Goal: Contribute content: Add original content to the website for others to see

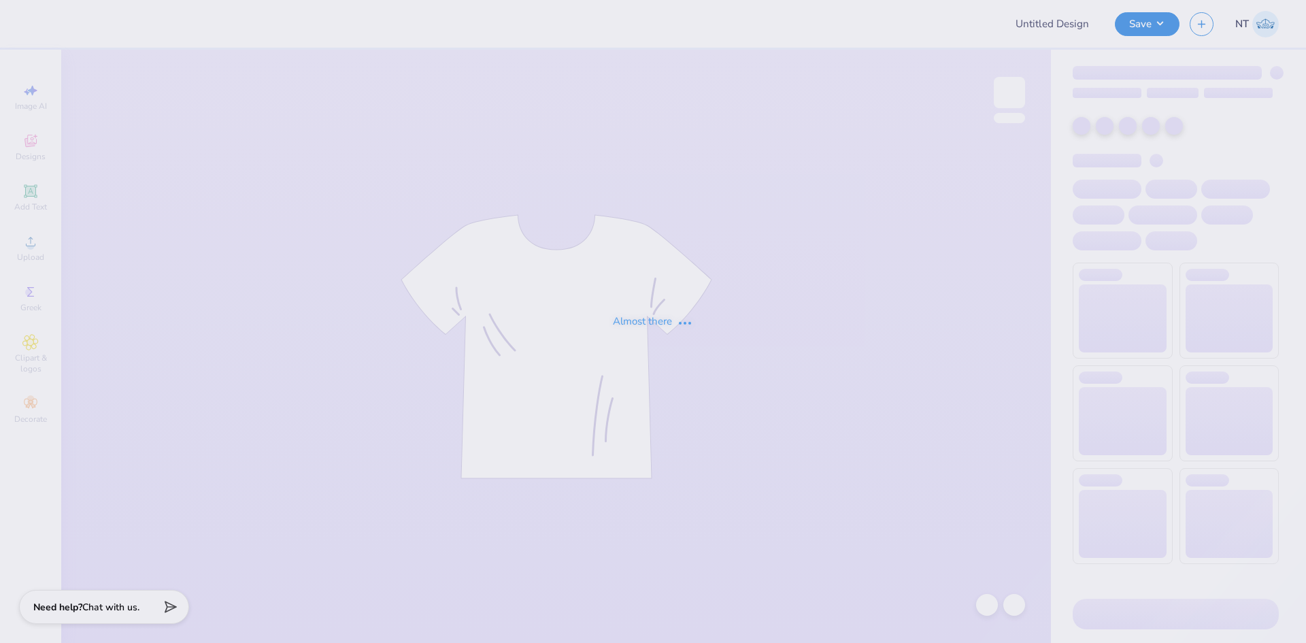
type input "DG DADS"
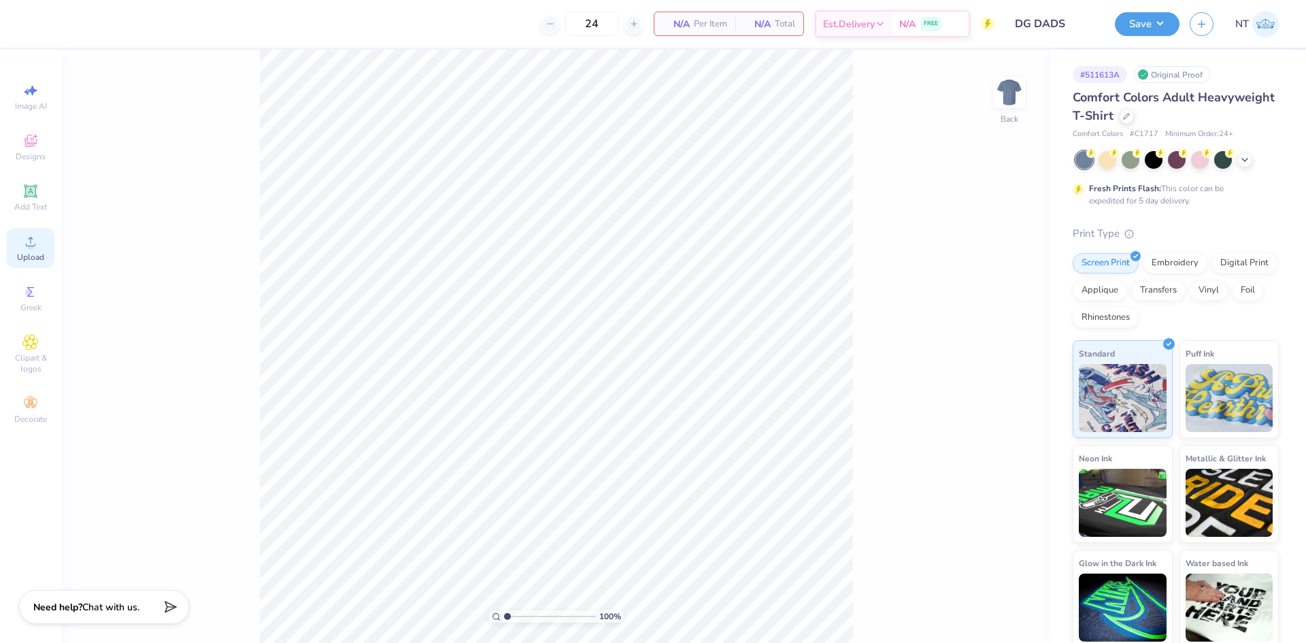
click at [35, 236] on icon at bounding box center [30, 241] width 16 height 16
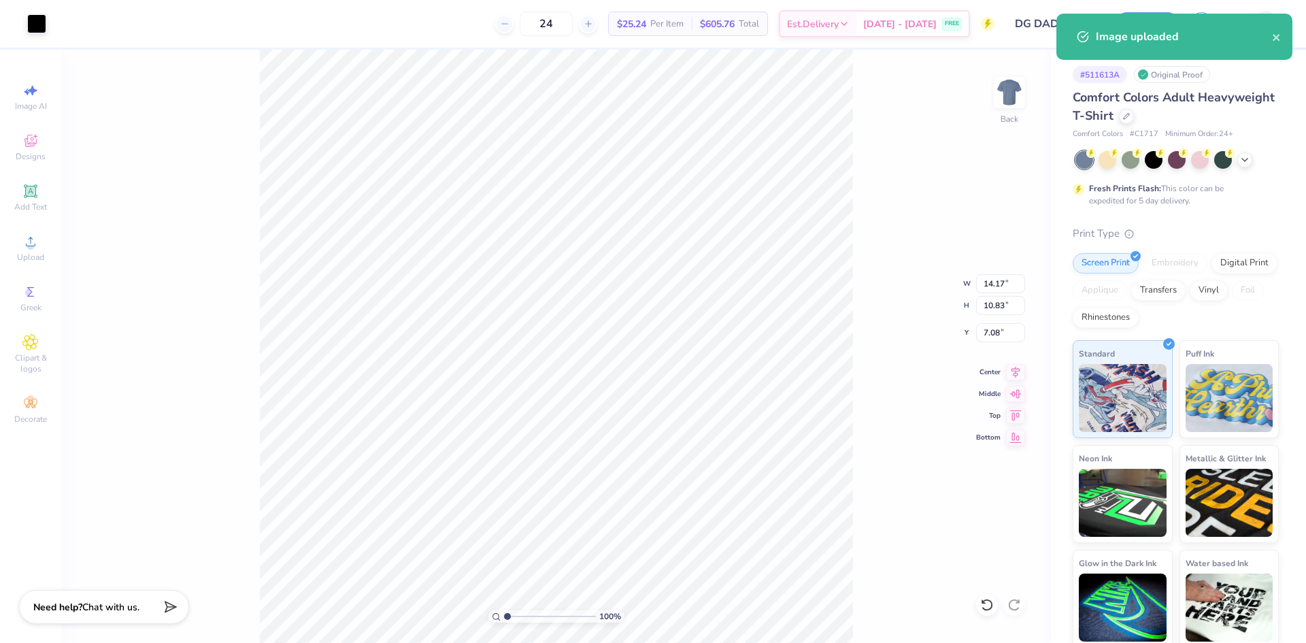
type input "2.98"
type input "2.28"
type input "15.64"
click at [997, 278] on input "2.98" at bounding box center [1000, 283] width 49 height 19
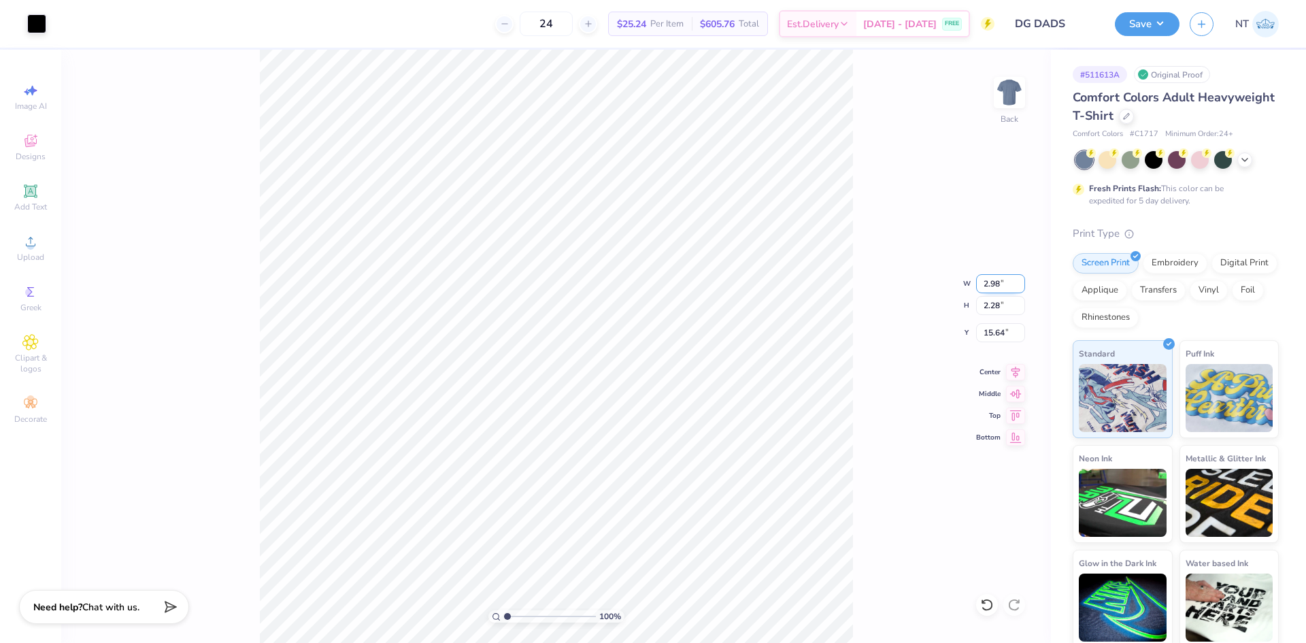
click at [997, 278] on input "2.98" at bounding box center [1000, 283] width 49 height 19
type input "3.00"
type input "2.29"
type input "15.63"
click at [997, 278] on input "3.00" at bounding box center [1000, 283] width 49 height 19
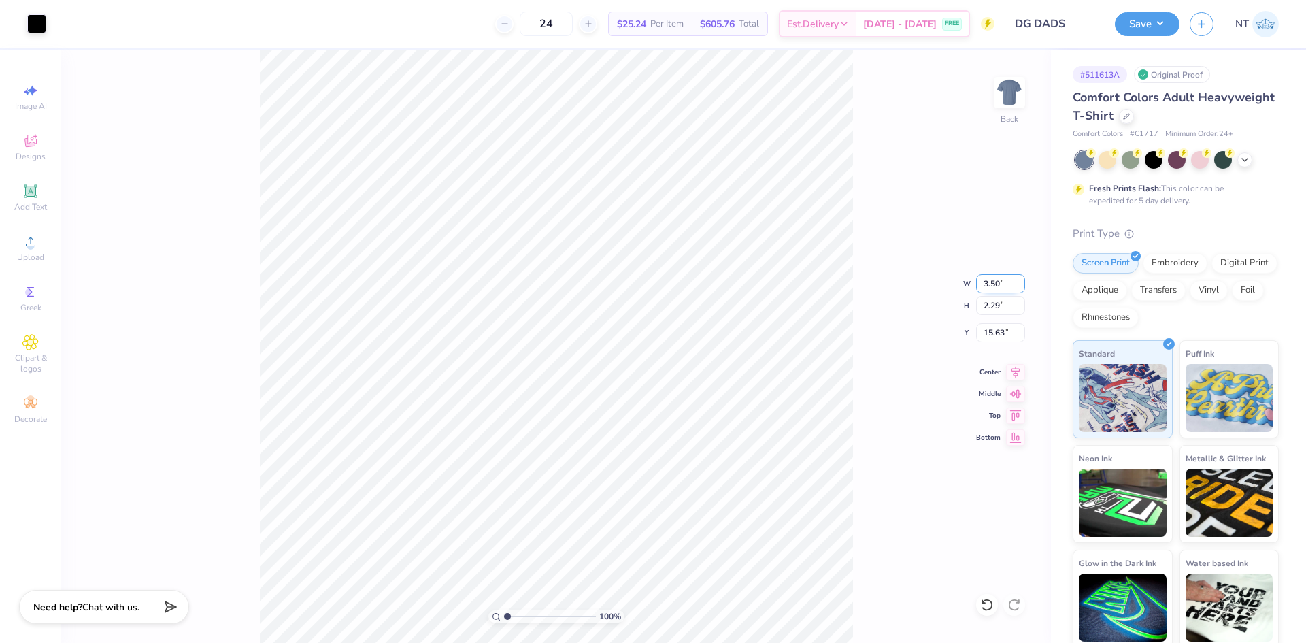
type input "3.50"
type input "2.67"
click at [997, 331] on input "15.44" at bounding box center [1000, 332] width 49 height 19
type input "3.00"
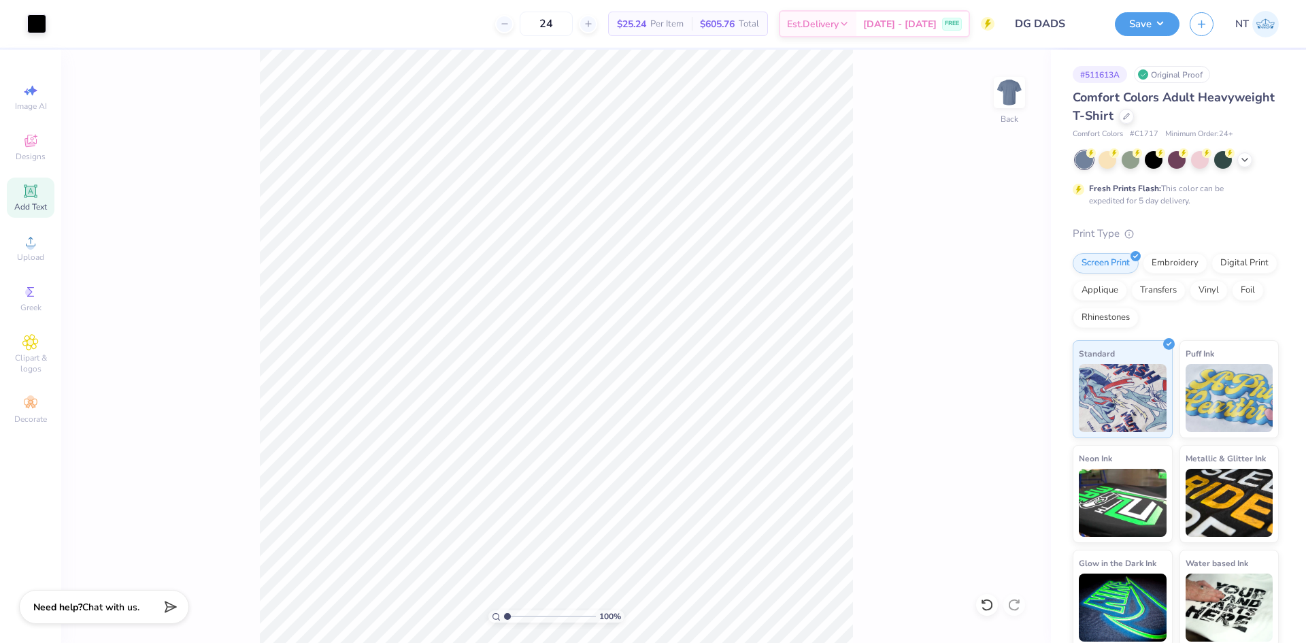
click at [29, 205] on span "Add Text" at bounding box center [30, 206] width 33 height 11
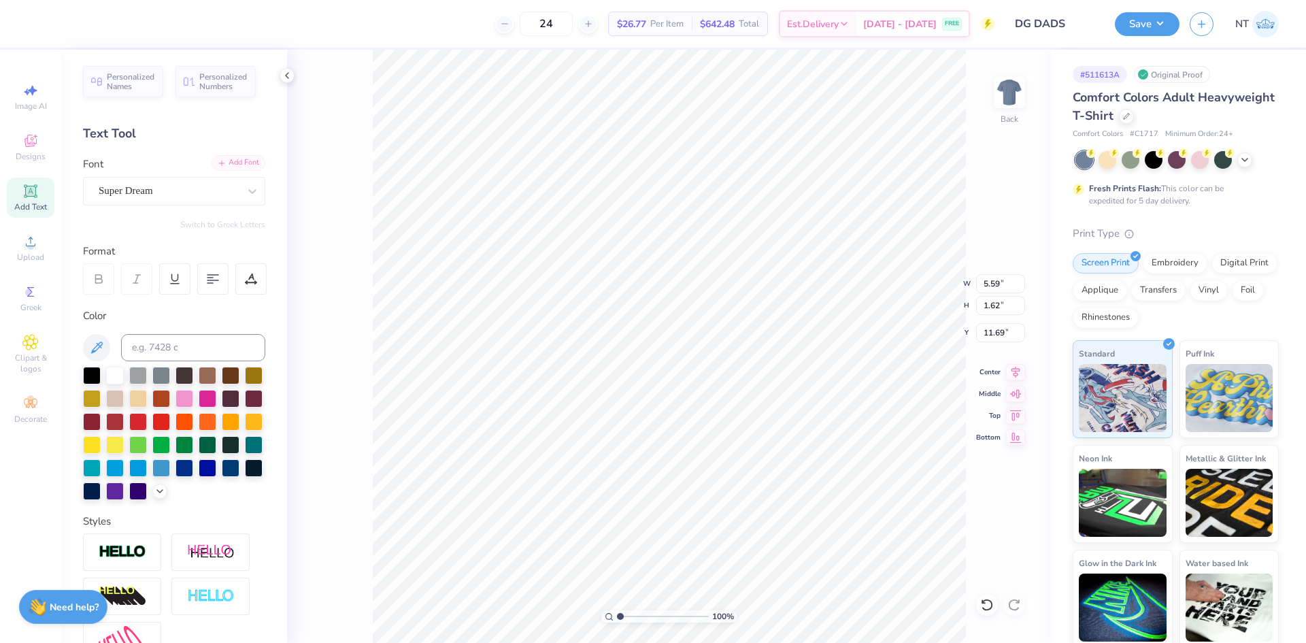
click at [231, 167] on div "Add Font" at bounding box center [239, 163] width 54 height 16
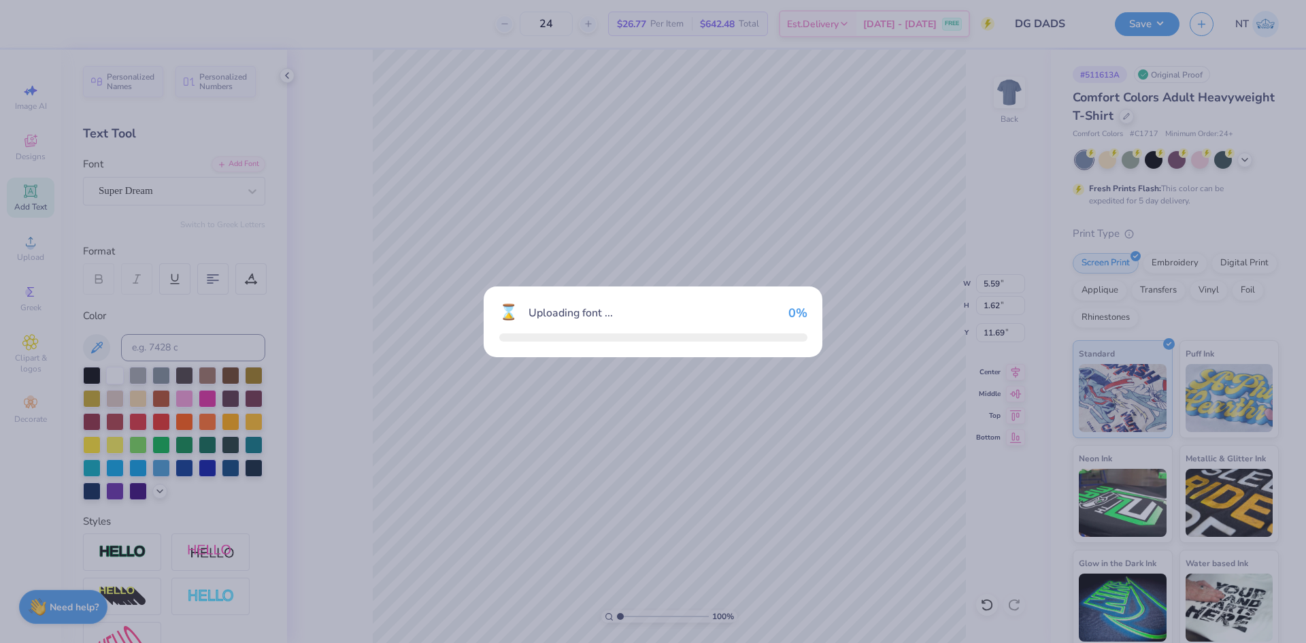
type input "2.85"
type input "1.54"
type input "11.73"
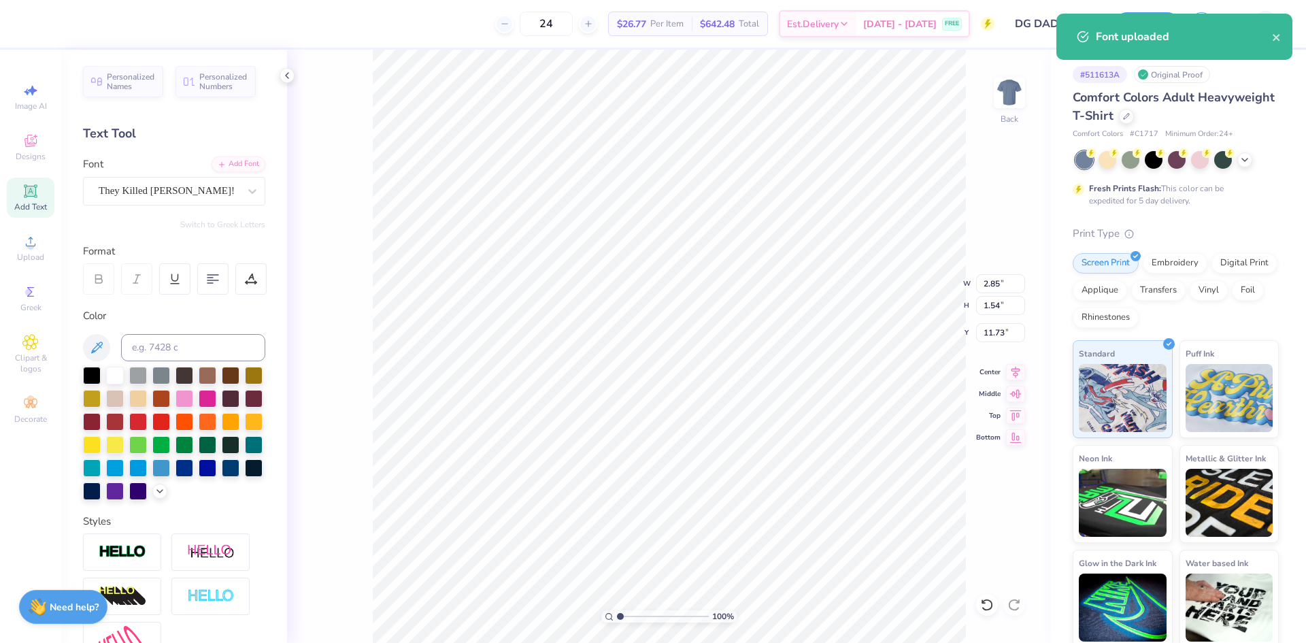
scroll to position [12, 2]
click at [93, 378] on div at bounding box center [92, 374] width 18 height 18
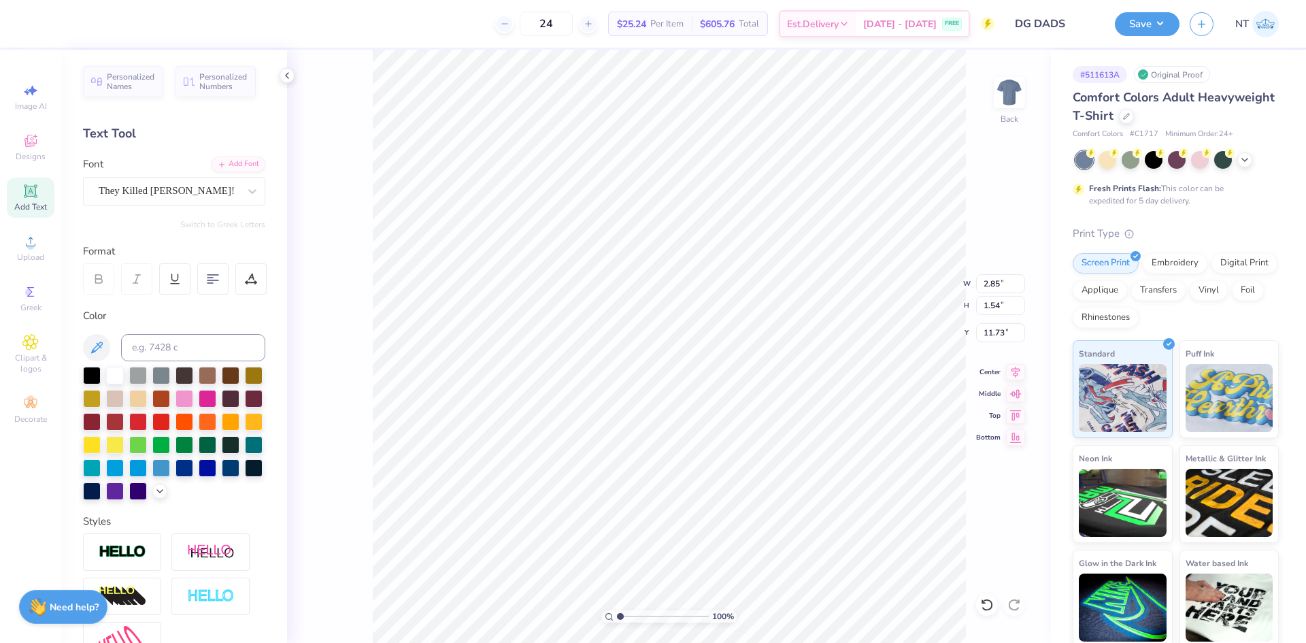
scroll to position [12, 7]
type textarea "DADS WEEKEND 2025"
type input "13.07"
type input "1.59"
type input "11.70"
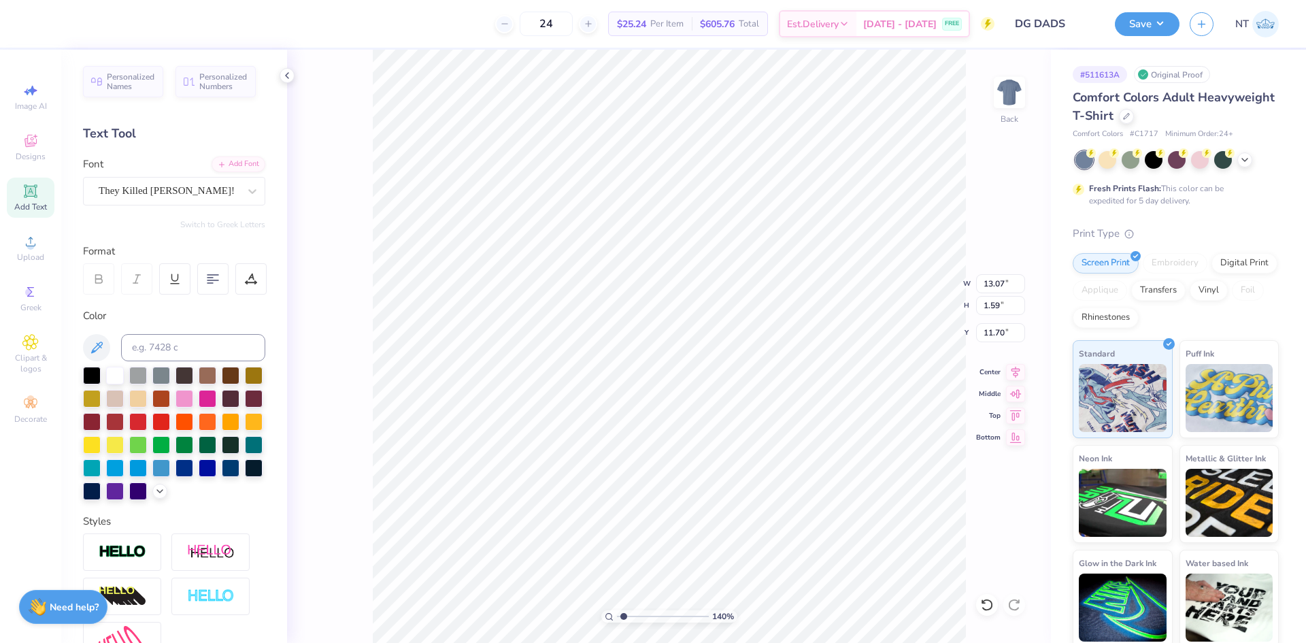
type input "1.39584517333909"
type input "5.26"
type input "0.64"
type input "12.66"
type input "1.39584517333909"
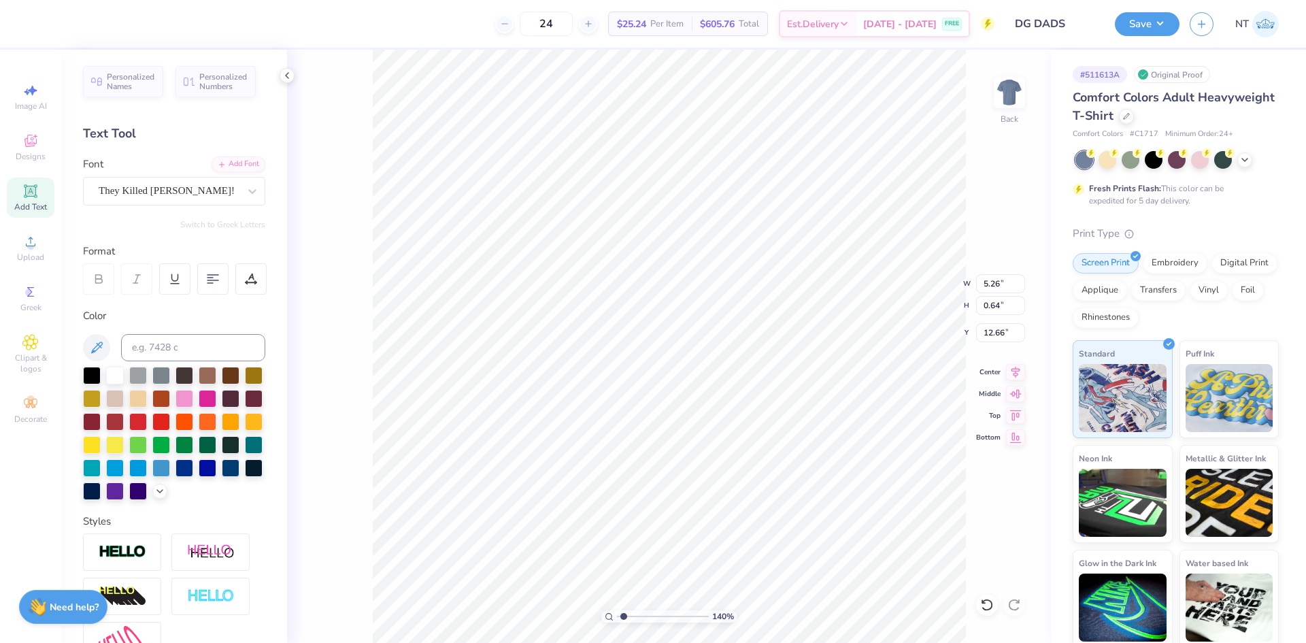
type input "6.48"
type input "2.30193535337791"
type textarea "DADS WEEKEND"
type input "2.30193535337791"
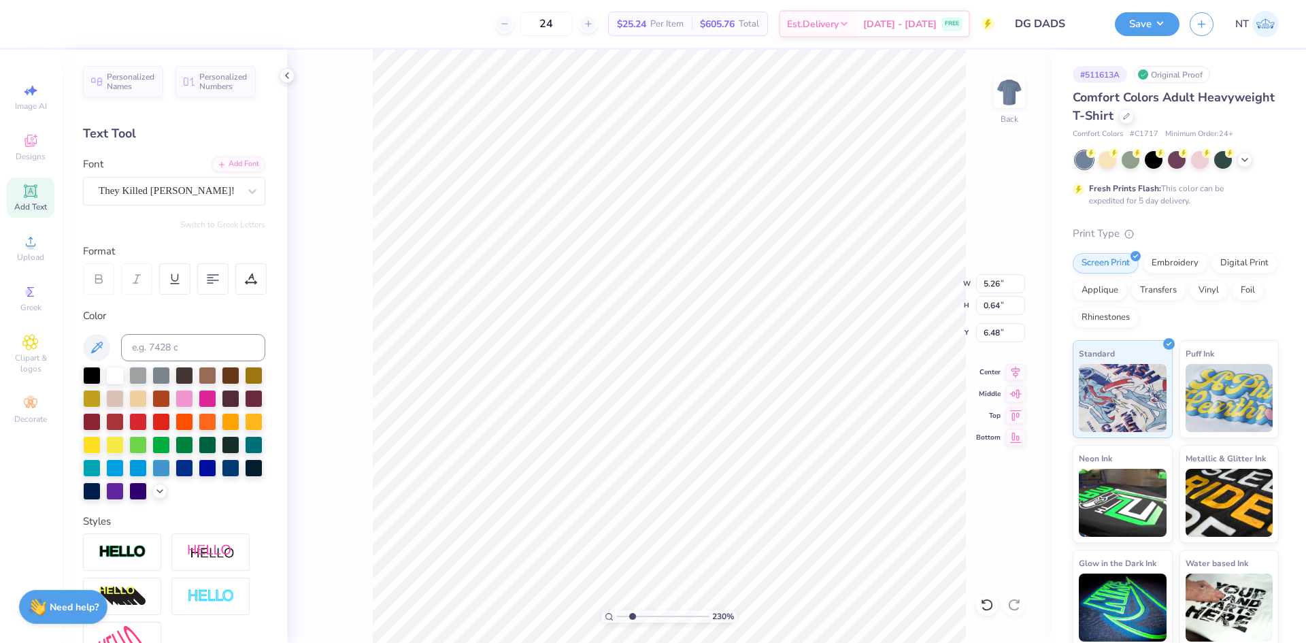
type textarea "DADS WEEKEND"
type input "2.30193535337791"
type textarea "DADS"
type input "2.30193535337791"
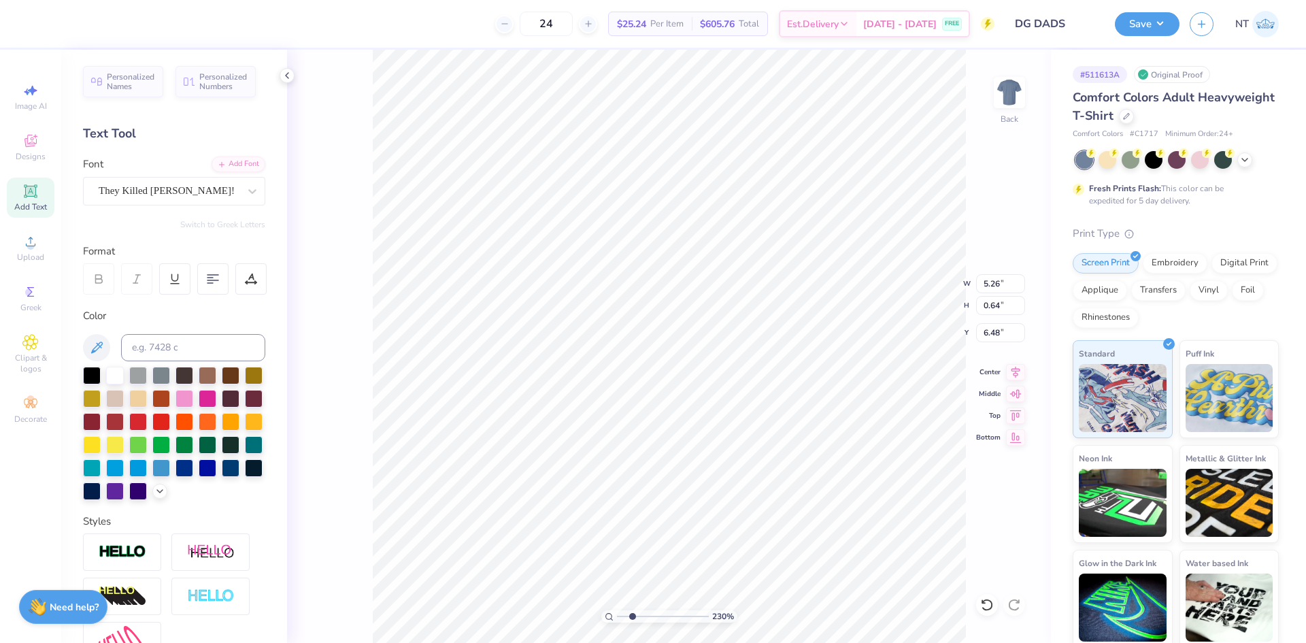
type input "1.15"
type input "2.30193535337791"
type input "6.69"
click at [690, 340] on li "Duplicate" at bounding box center [694, 344] width 107 height 27
type input "2.30193535337791"
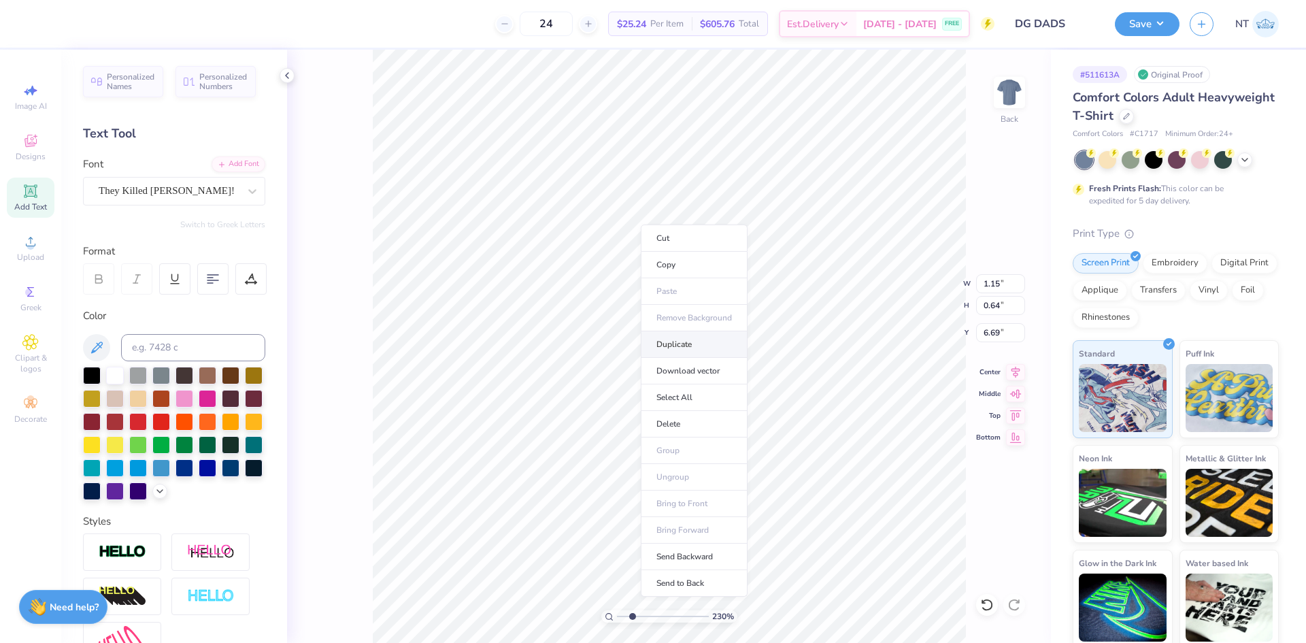
type input "7.69"
type input "2.30193535337791"
type input "6.69"
type input "2.30193535337791"
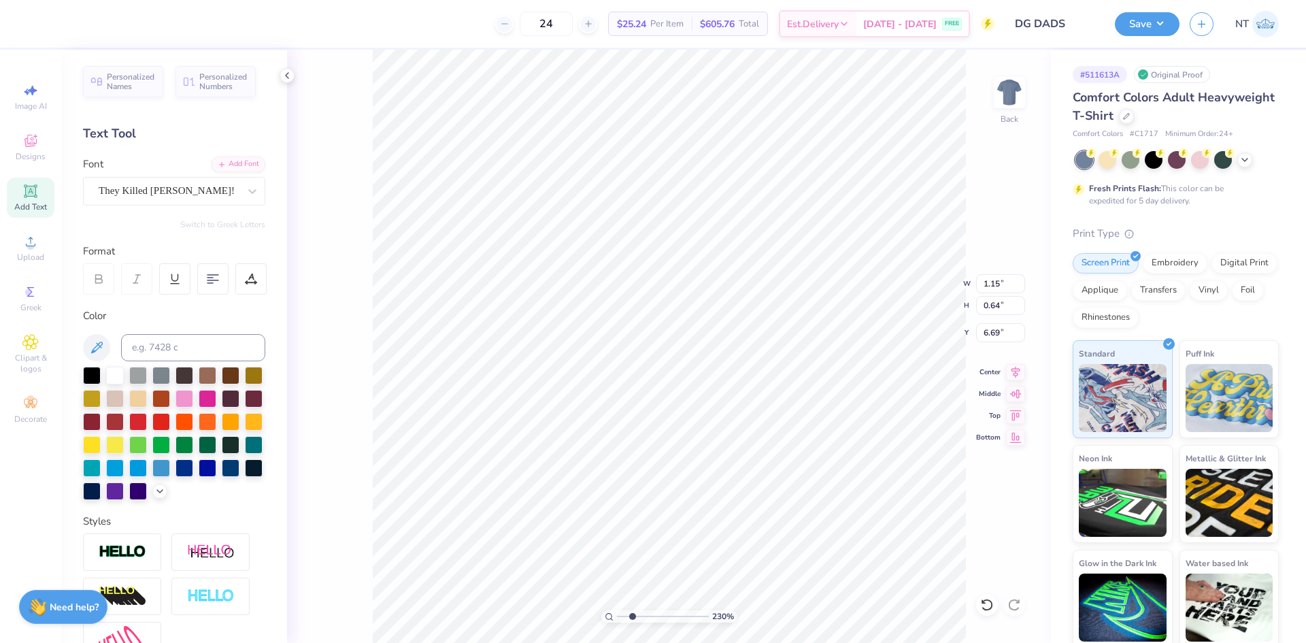
type textarea "WE"
type input "2.30193535337791"
type textarea "WEEK"
type input "2.30193535337791"
type textarea "WEEKE"
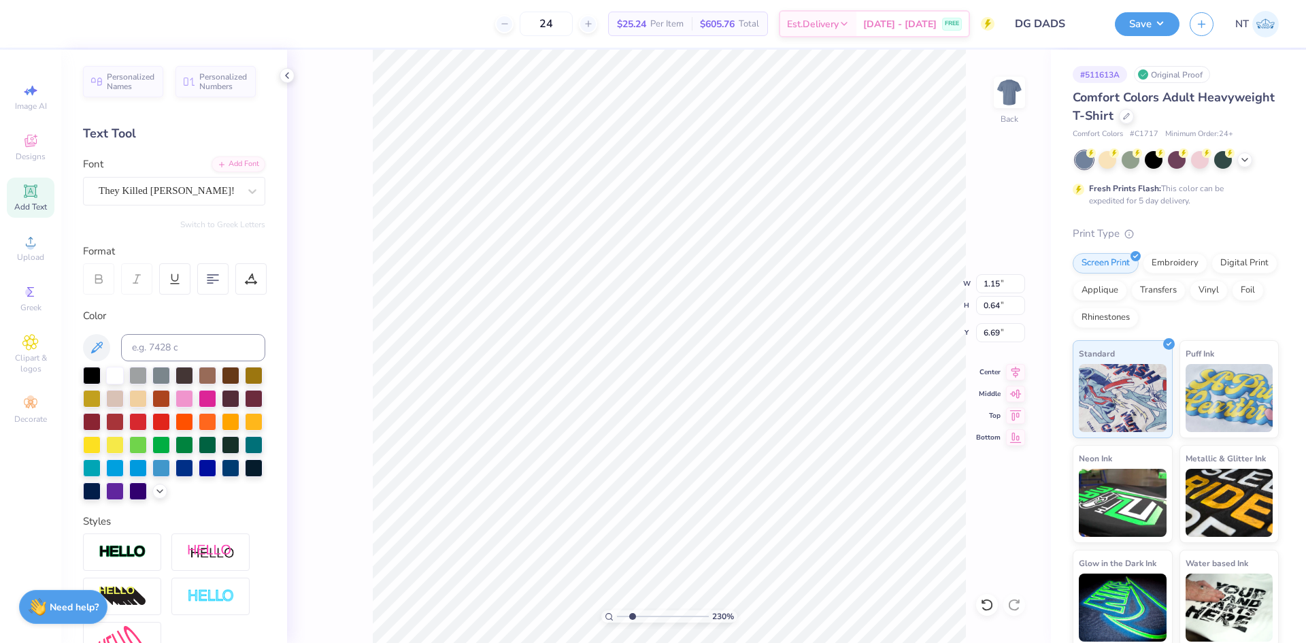
type input "2.30193535337791"
type textarea "WEEKEN"
type input "2.30193535337791"
type textarea "WEEKEND"
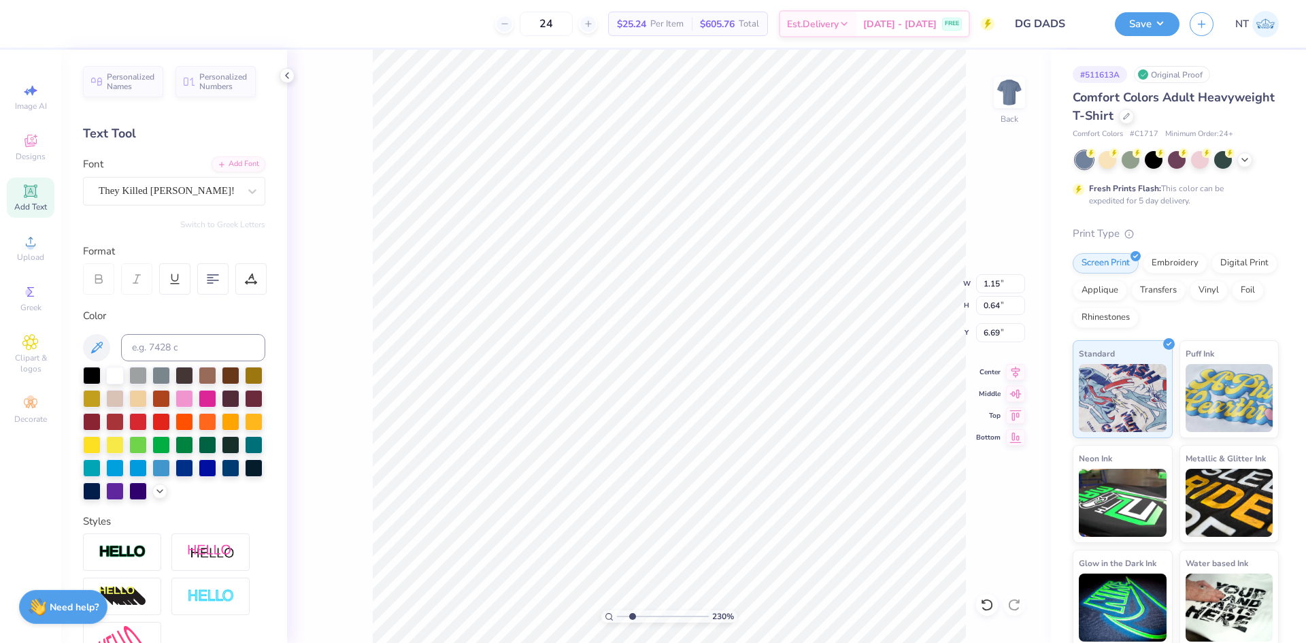
type input "2.30193535337791"
type input "2.23"
type input "0.62"
type input "6.71"
type input "3.21314535235116"
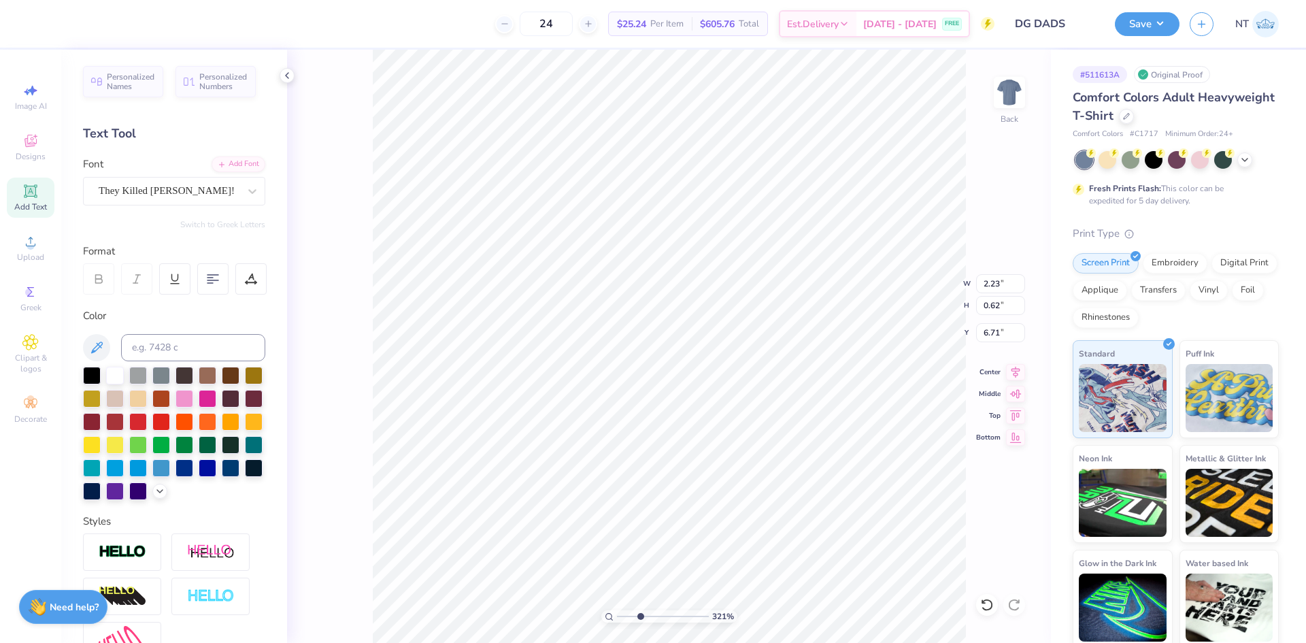
type input "6.69"
type input "3.21314535235116"
type input "3.56"
type input "0.64"
type input "3.21314535235116"
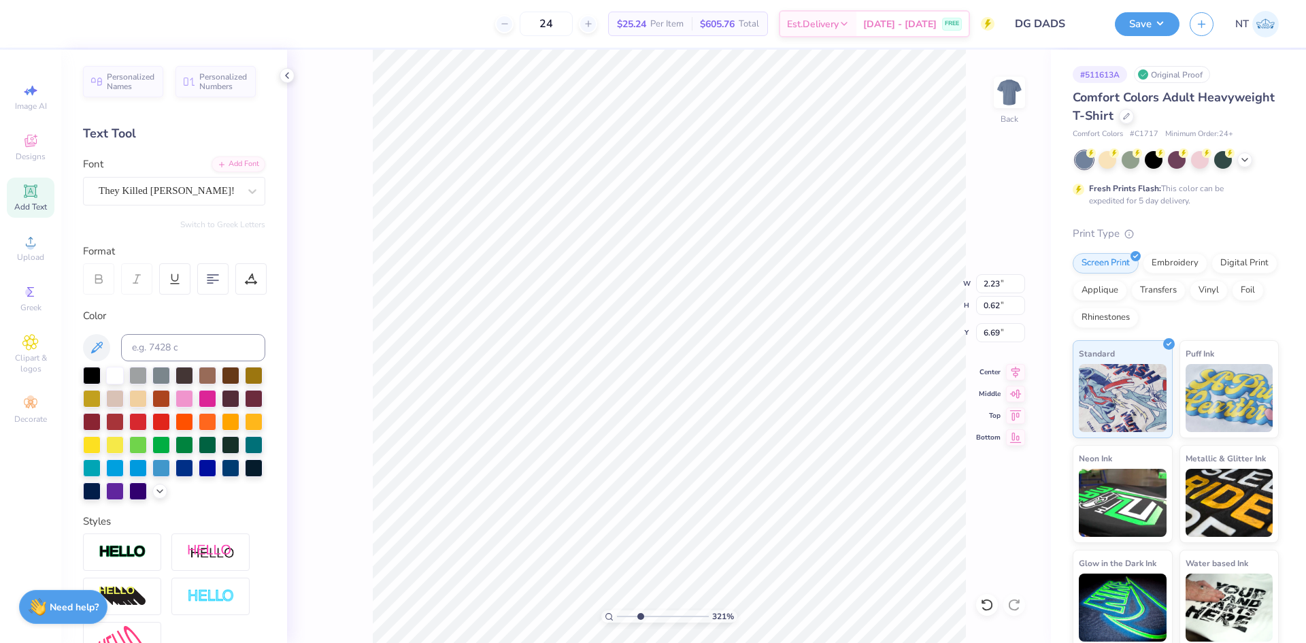
type input "6.38"
type input "3.21314535235116"
type input "6.72"
type input "3.21314535235116"
type input "5.88"
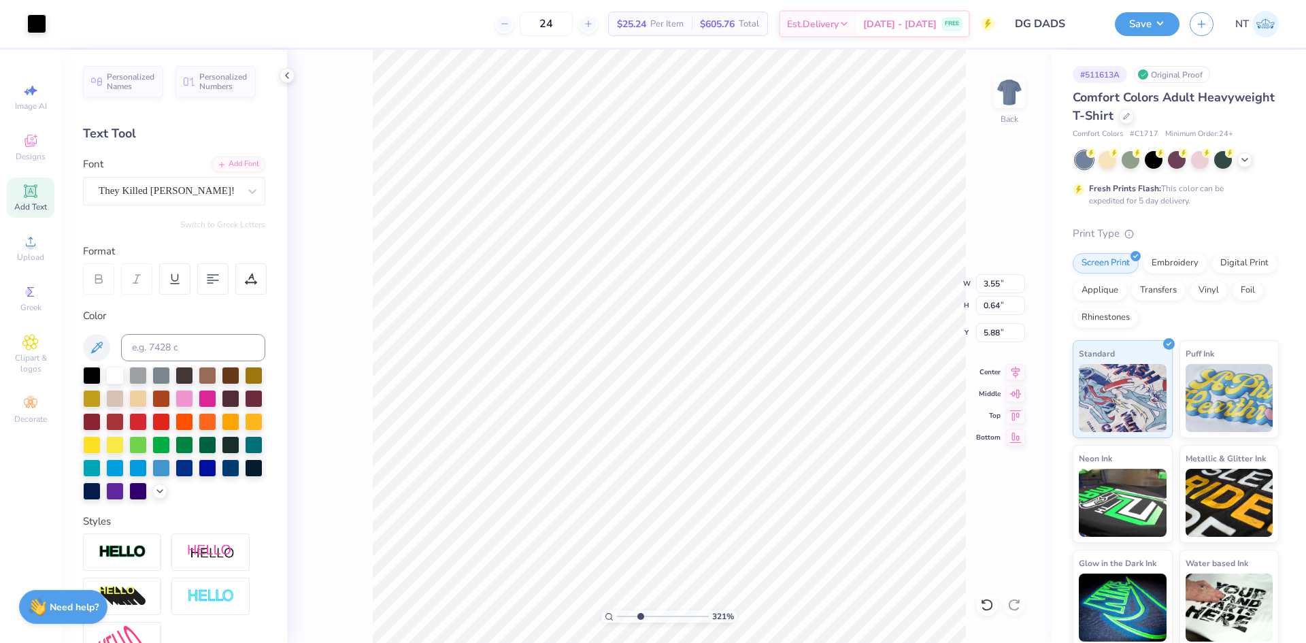
type input "2.71964205036602"
click at [990, 279] on input "3.55" at bounding box center [1000, 283] width 49 height 19
type input "3.5"
type input "2.71964205036602"
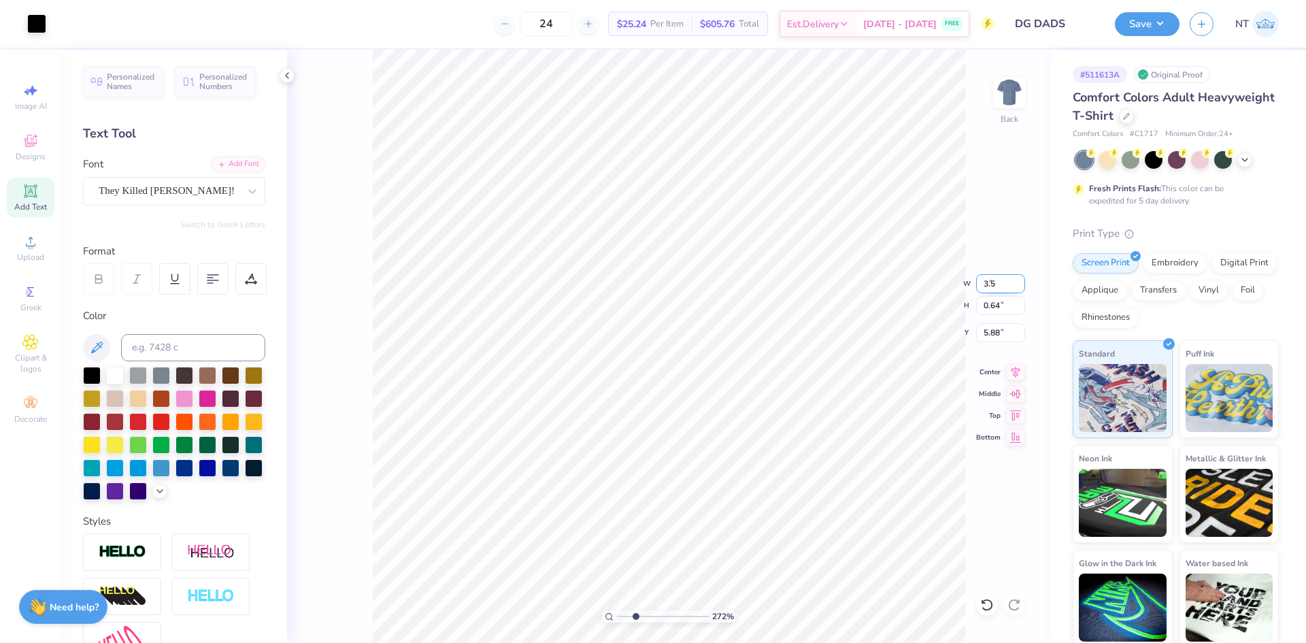
type input "3.50"
type input "0.63"
type input "5.89"
click at [718, 393] on li "Duplicate" at bounding box center [714, 387] width 107 height 27
type input "2.71964205036602"
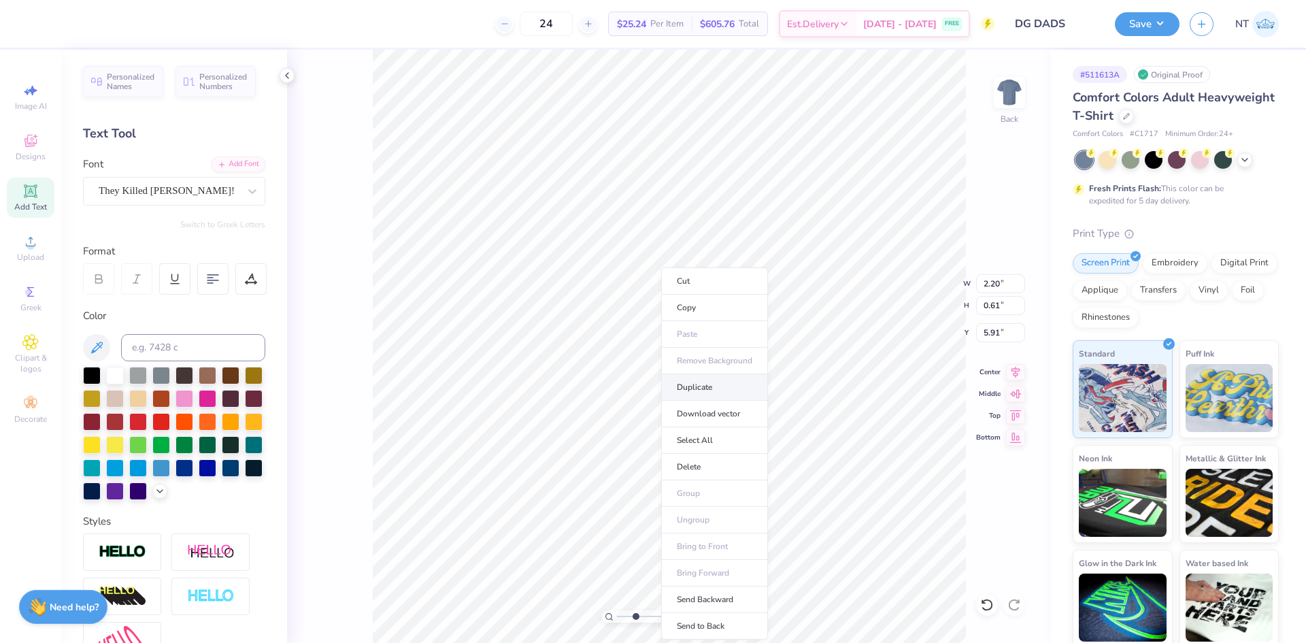
type input "6.91"
type input "2.71964205036602"
type input "7.05"
type input "2.71964205036602"
type textarea "2"
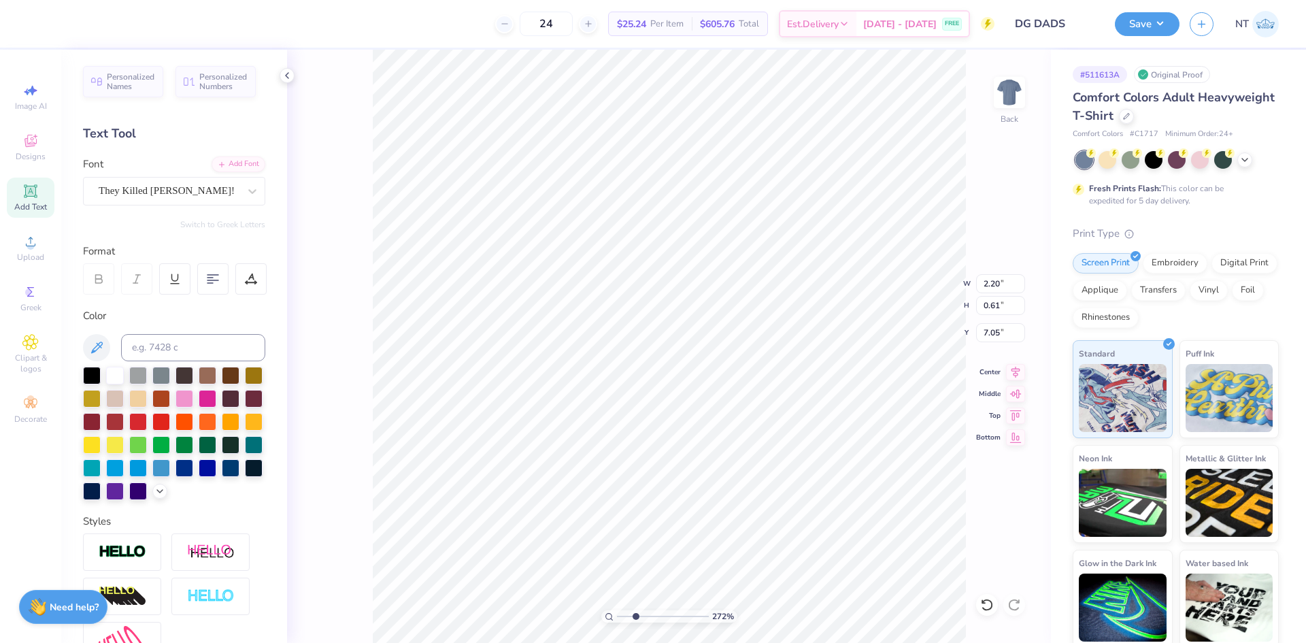
type input "2.71964205036602"
type textarea "20"
type input "2.71964205036602"
type textarea "202"
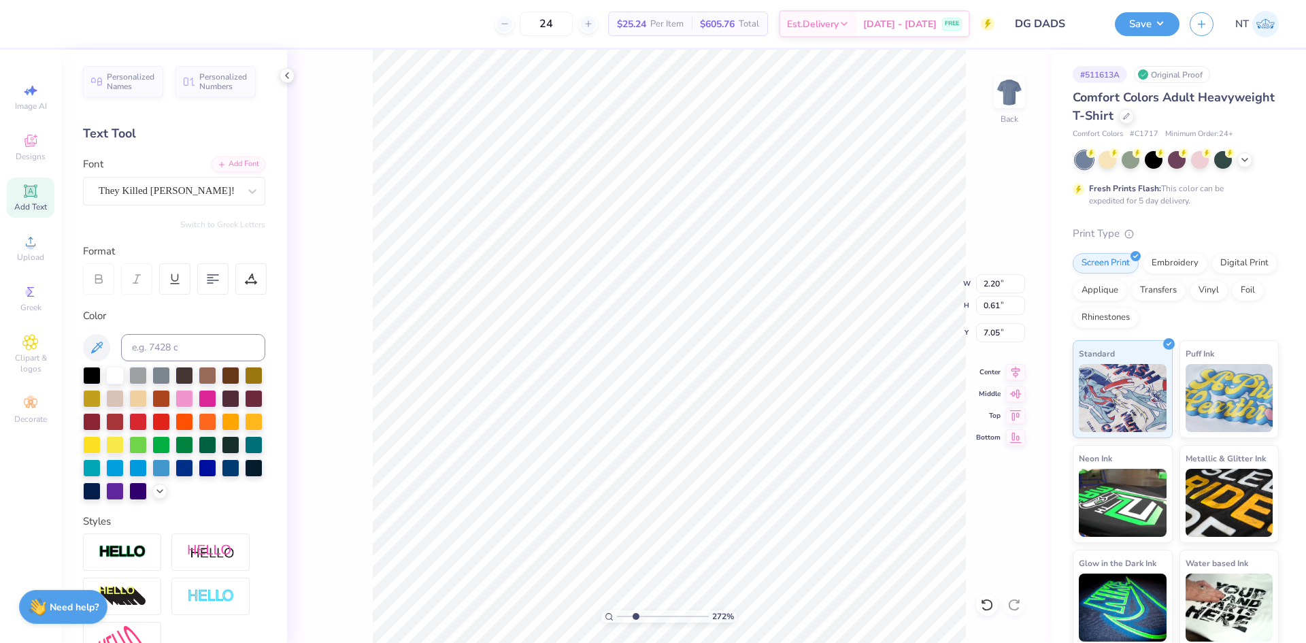
type input "2.71964205036602"
type textarea "2025"
type input "2.71964205036602"
type input "1.21"
type input "0.63"
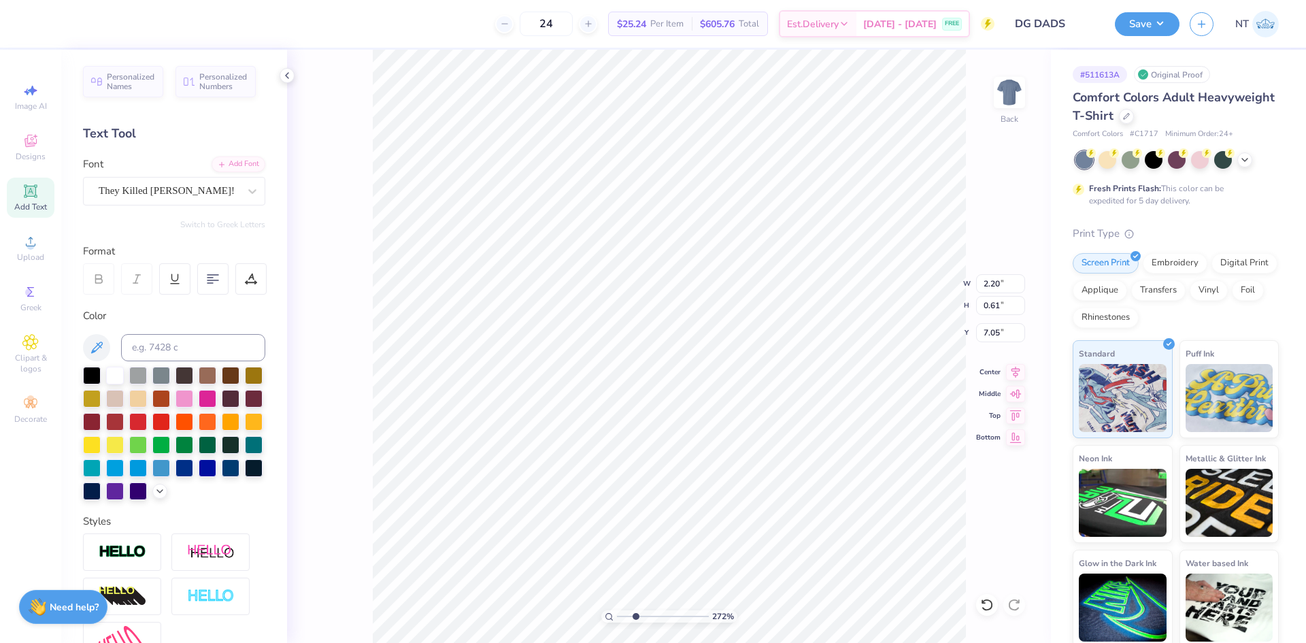
type input "7.04"
type input "2.71964205036602"
type input "6.79"
type input "2.71964205036602"
type input "1.40"
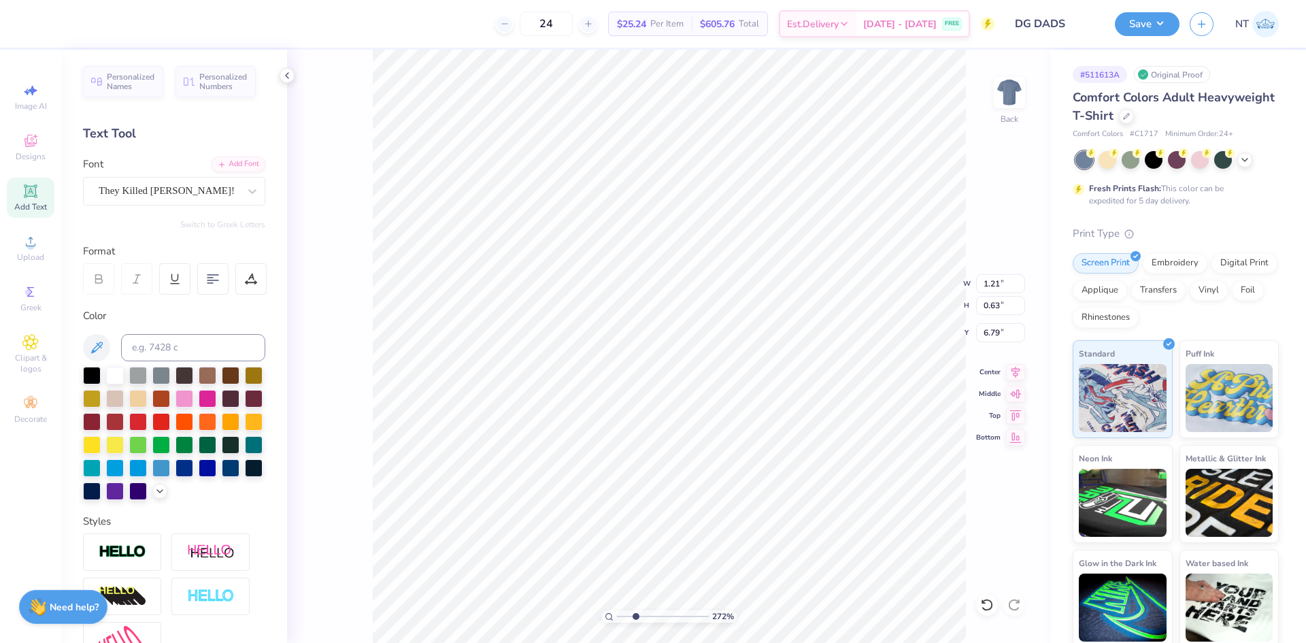
type input "0.73"
type input "2.71964205036602"
type input "6.65"
type input "1"
click at [999, 299] on input "4.38" at bounding box center [1000, 305] width 49 height 19
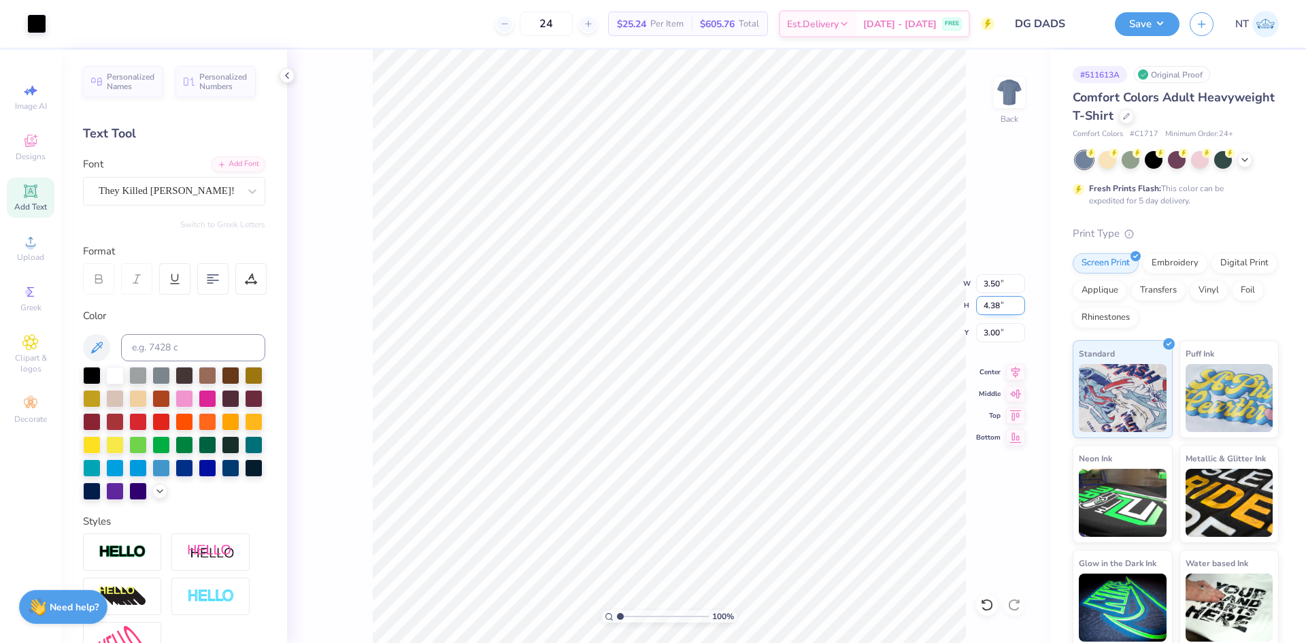
click at [999, 299] on input "4.38" at bounding box center [1000, 305] width 49 height 19
type input "3.5"
type input "2.80"
type input "3.50"
click at [992, 338] on input "3.44" at bounding box center [1000, 332] width 49 height 19
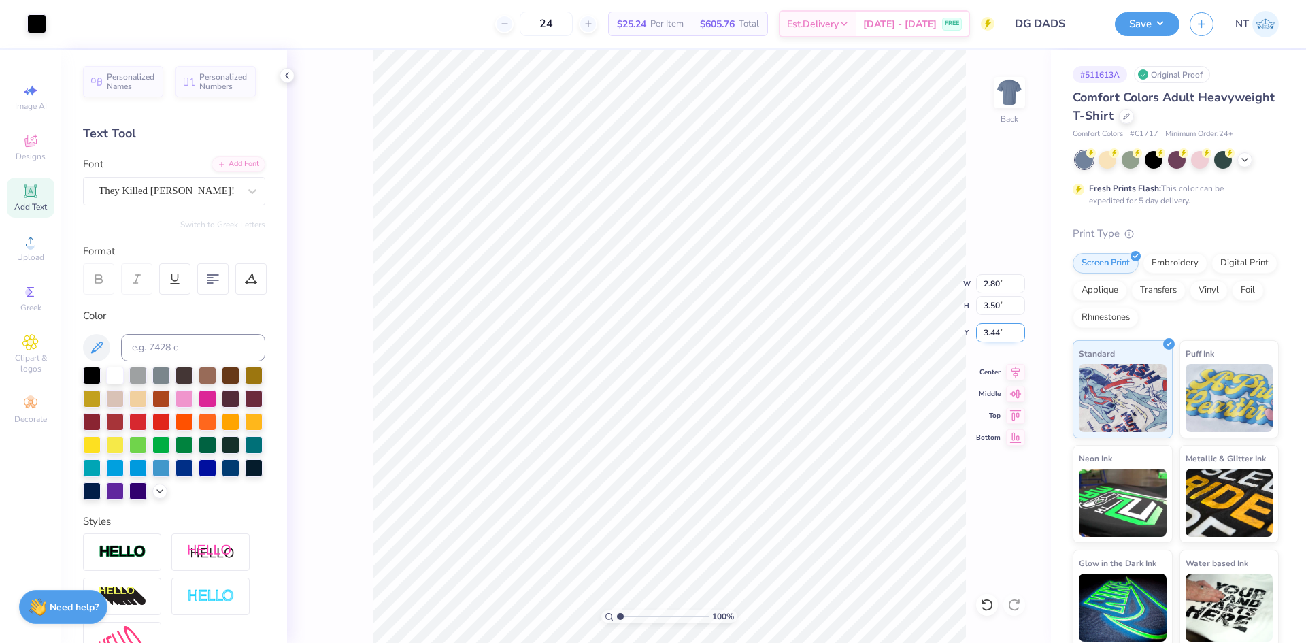
click at [992, 338] on input "3.44" at bounding box center [1000, 332] width 49 height 19
type input "3.00"
type input "3.79619922921342"
type input "5.23"
type input "3.79619922921342"
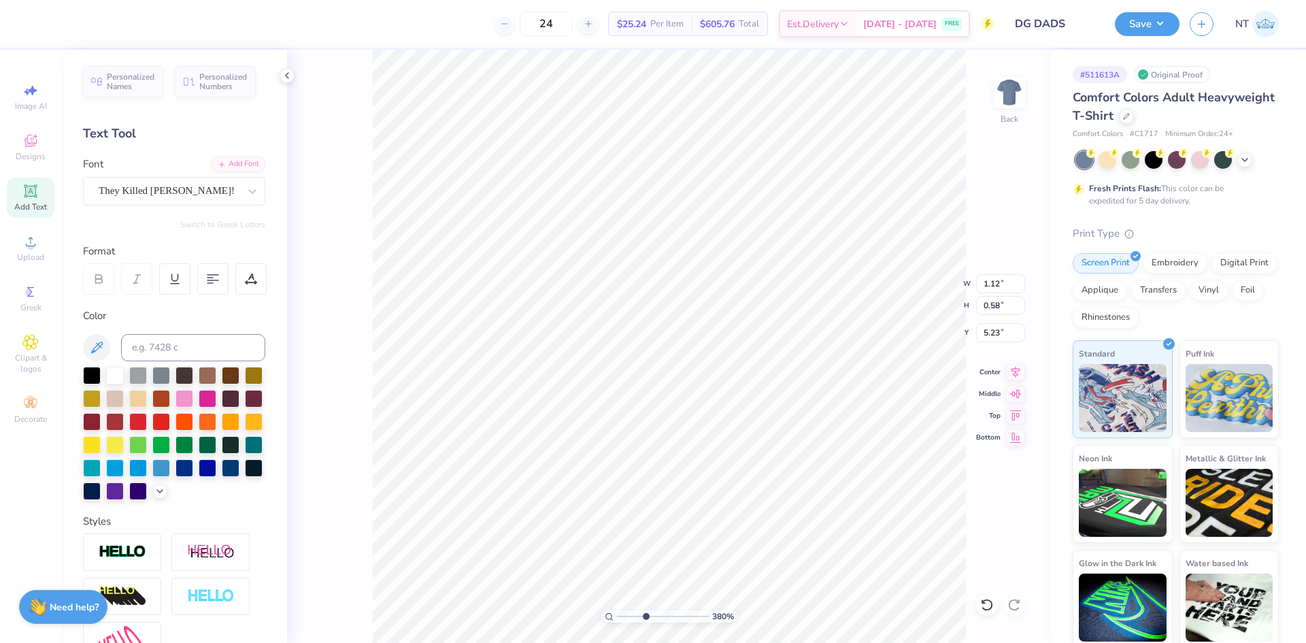
type input "0.90"
type input "0.47"
type input "5.34"
type input "3.79619922921342"
type input "0.93"
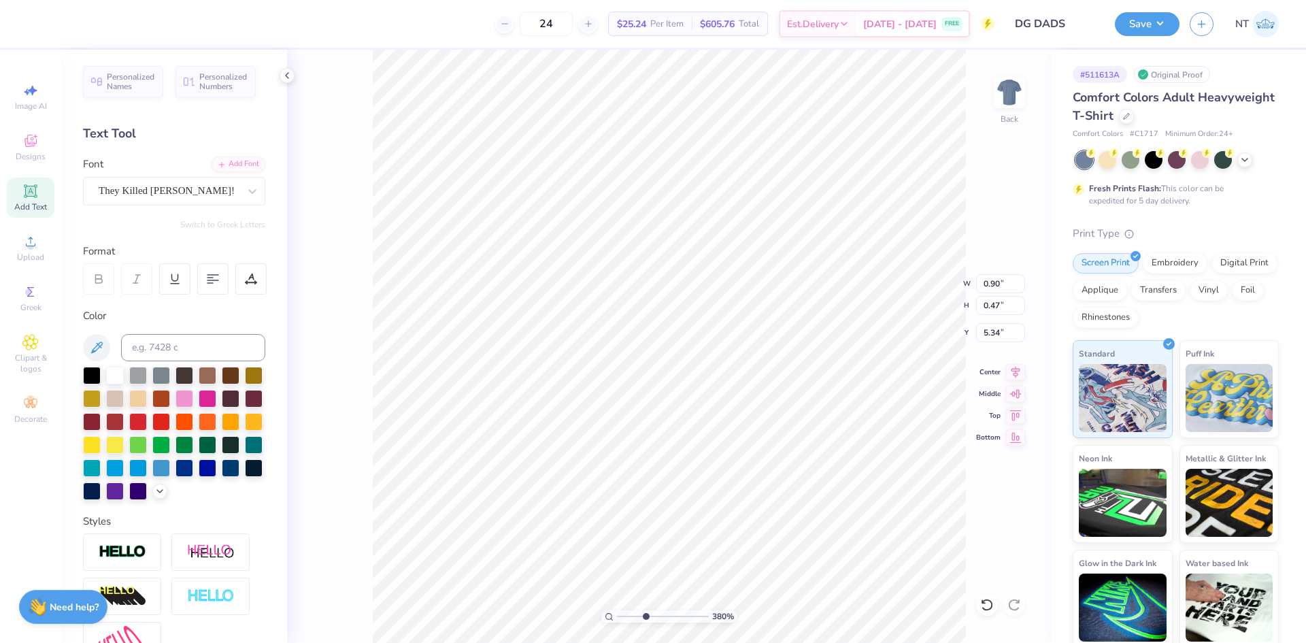
type input "0.49"
type input "5.32"
type input "3.79619922921342"
click at [987, 283] on input "3.86" at bounding box center [1000, 283] width 49 height 19
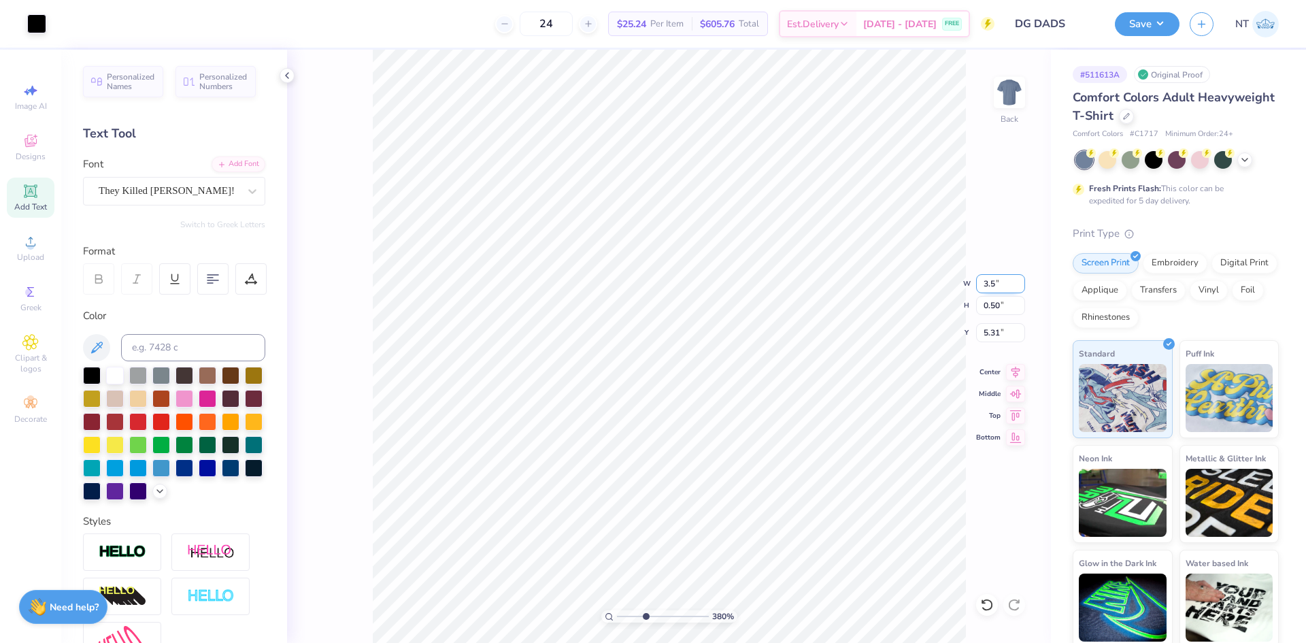
type input "3.5"
type input "3.79619922921342"
type input "3.50"
type input "0.46"
type input "5.33"
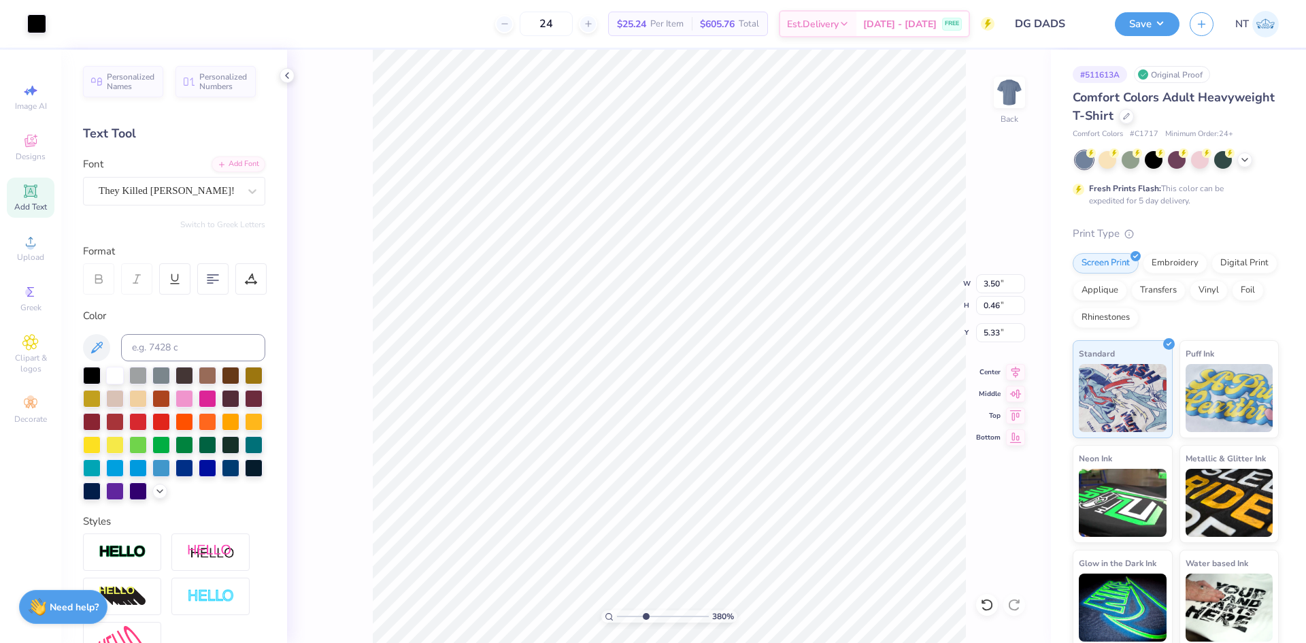
type input "3.79619922921342"
type input "5.23"
type input "3.79619922921342"
type input "2.80"
type input "2.14"
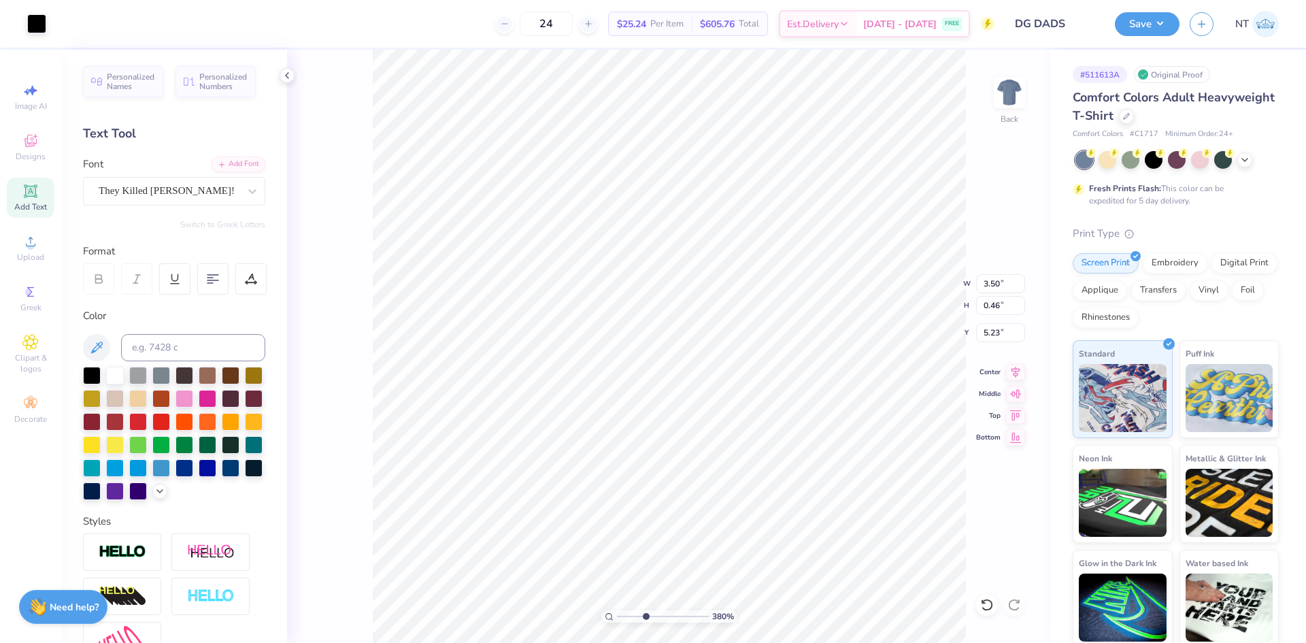
type input "3.00"
click at [984, 284] on input "2.80" at bounding box center [1000, 283] width 49 height 19
type input "3.5"
type input "3.79619922921342"
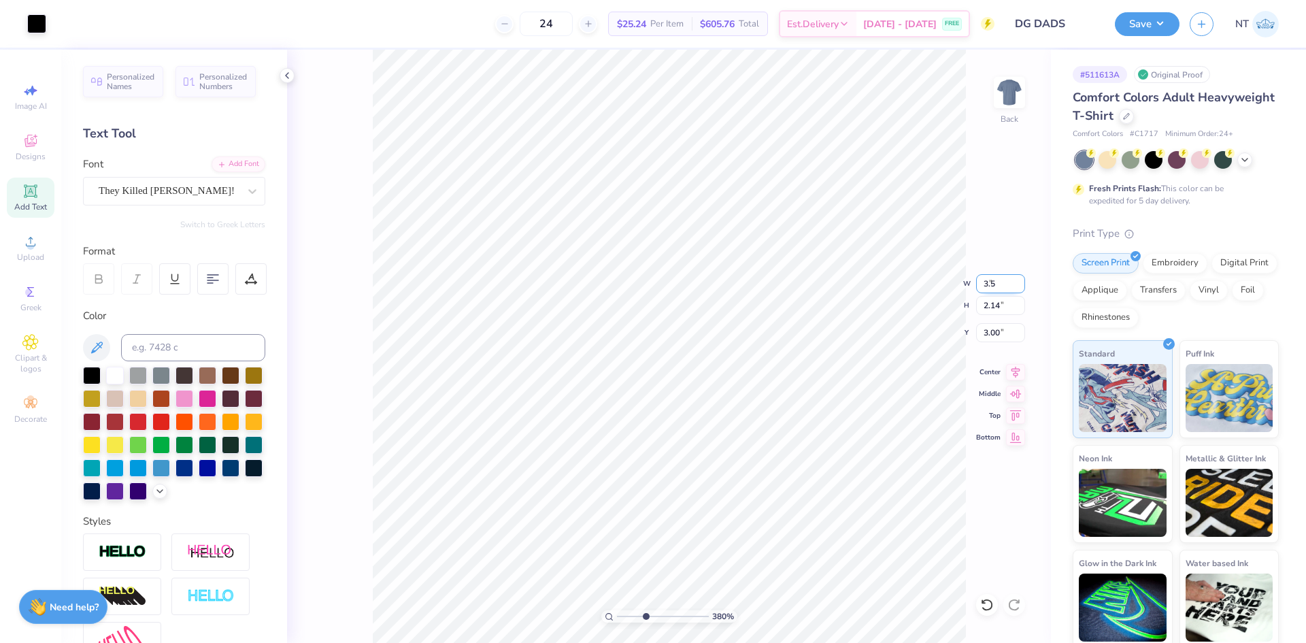
type input "3.50"
type input "2.67"
type input "2.73"
type input "3.79619922921342"
type input "2.39"
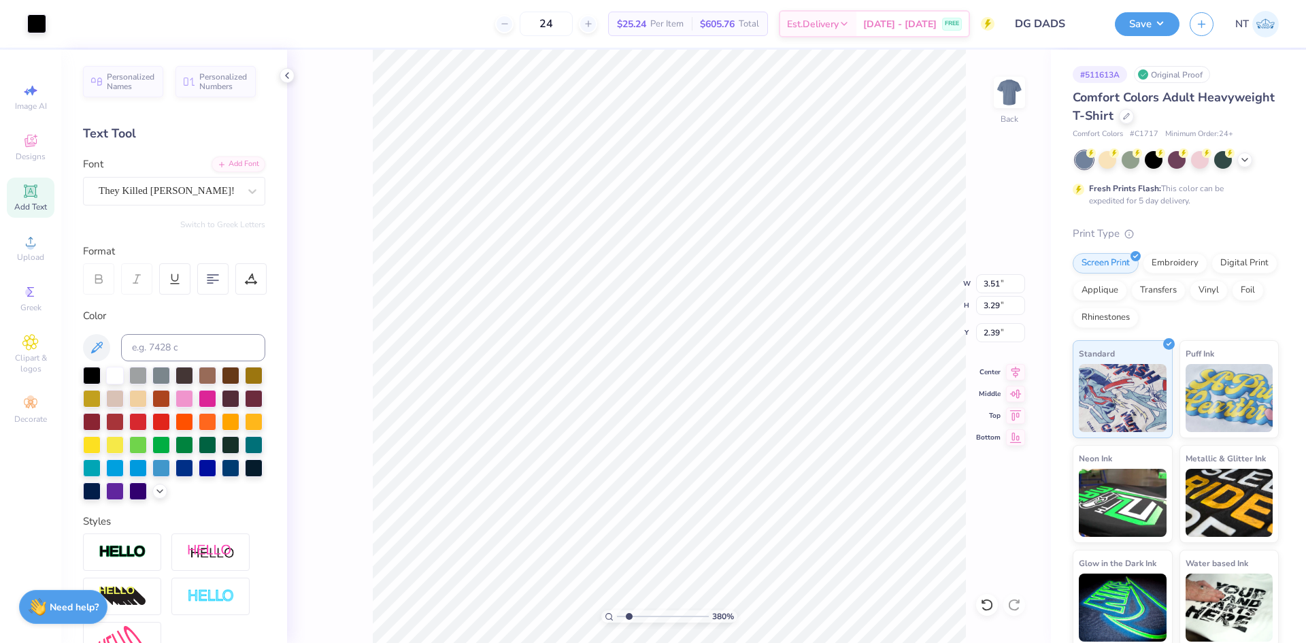
type input "1.6491337272538"
click at [993, 328] on input "2.39" at bounding box center [1000, 332] width 49 height 19
type input "3"
type input "1.6491337272538"
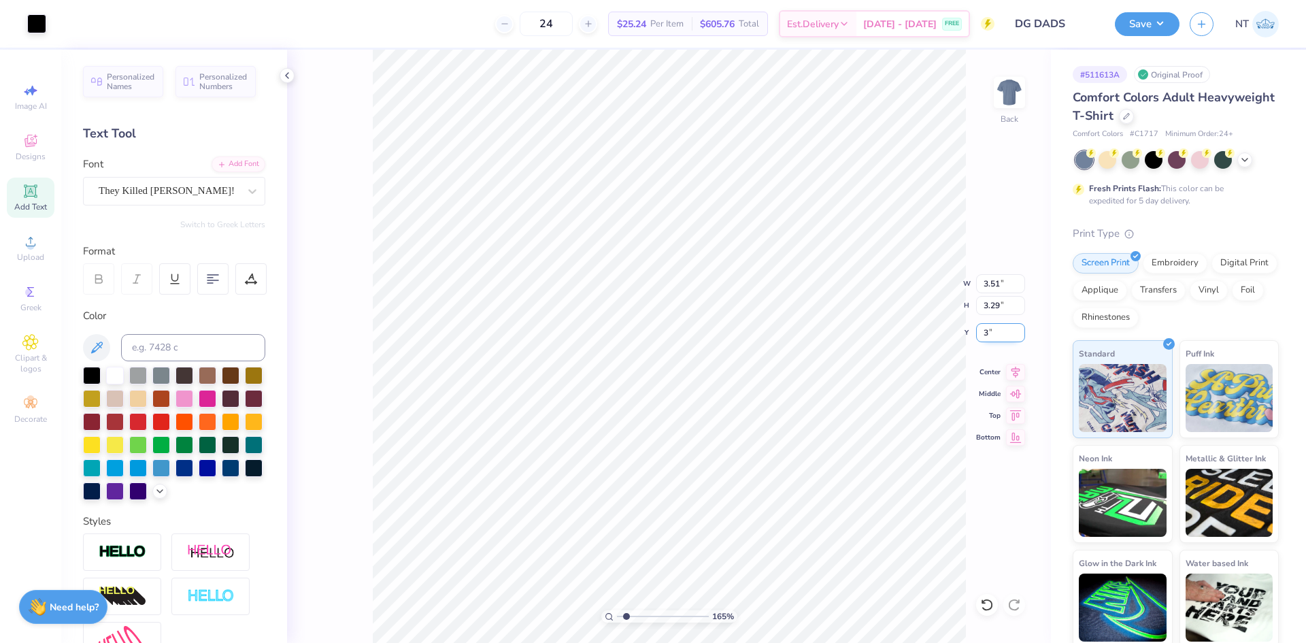
type input "3.00"
click at [993, 281] on input "3.51" at bounding box center [1000, 283] width 49 height 19
type input "3.5"
type input "1.6491337272538"
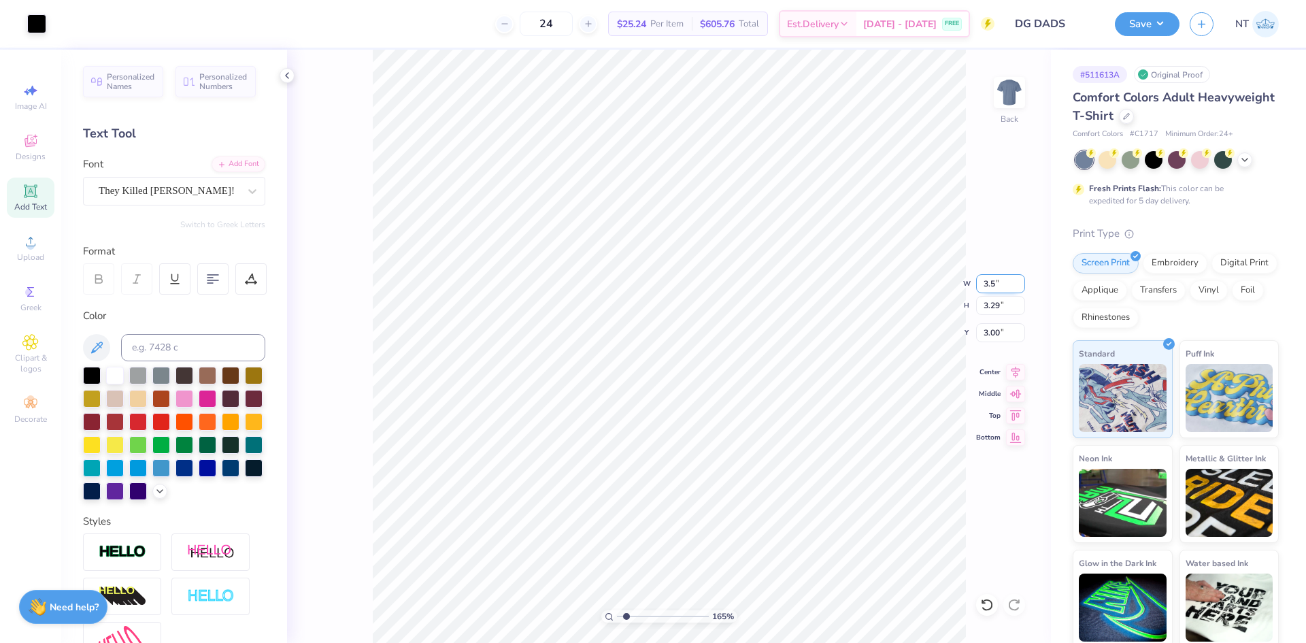
type input "3.50"
type input "3.28"
click at [982, 328] on input "3.01" at bounding box center [1000, 332] width 49 height 19
type input "3"
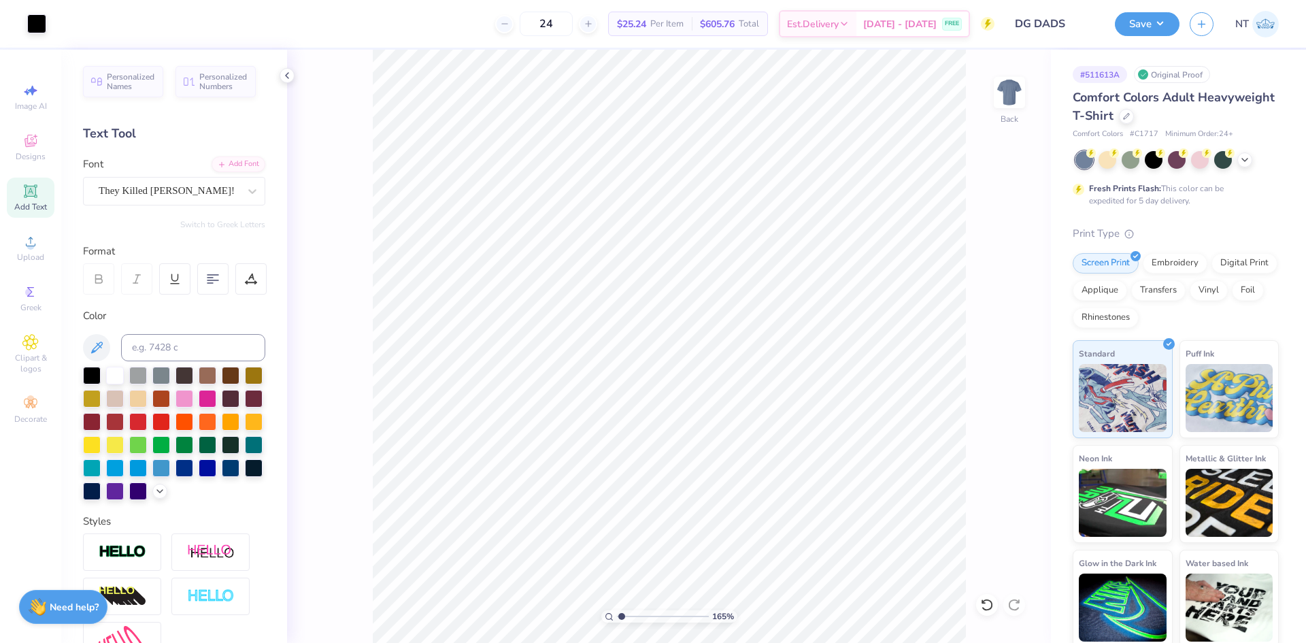
type input "1"
click at [1010, 94] on img at bounding box center [1009, 92] width 54 height 54
click at [25, 259] on span "Upload" at bounding box center [30, 257] width 27 height 11
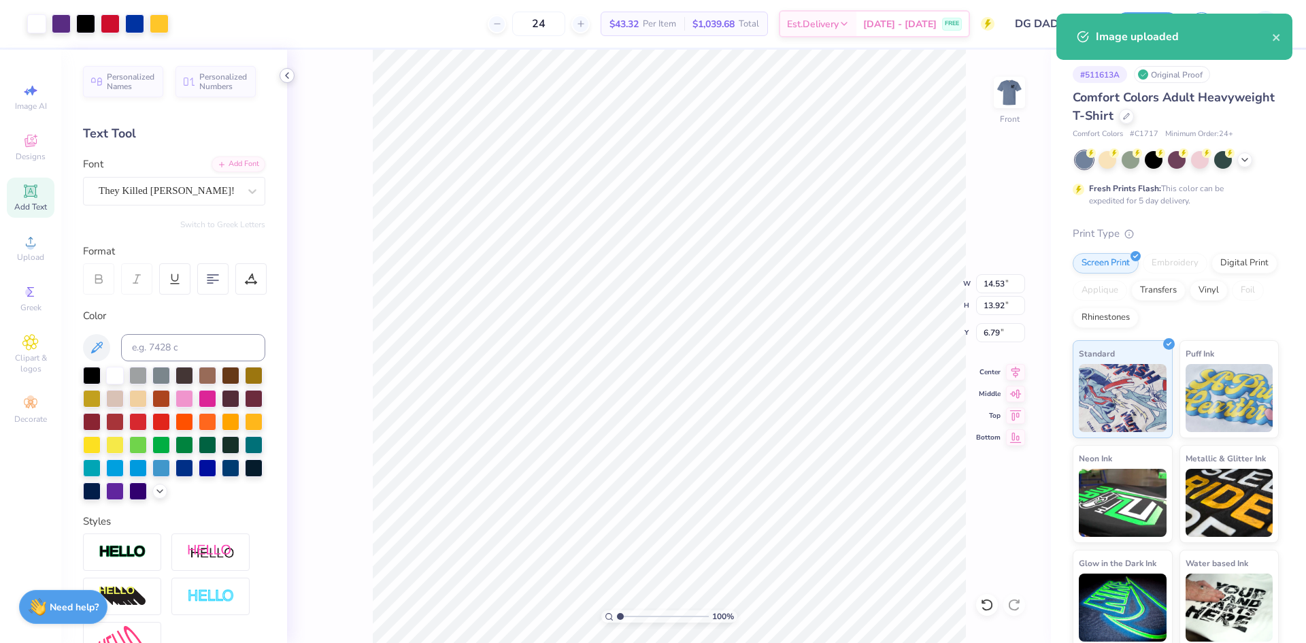
click at [284, 72] on icon at bounding box center [287, 75] width 11 height 11
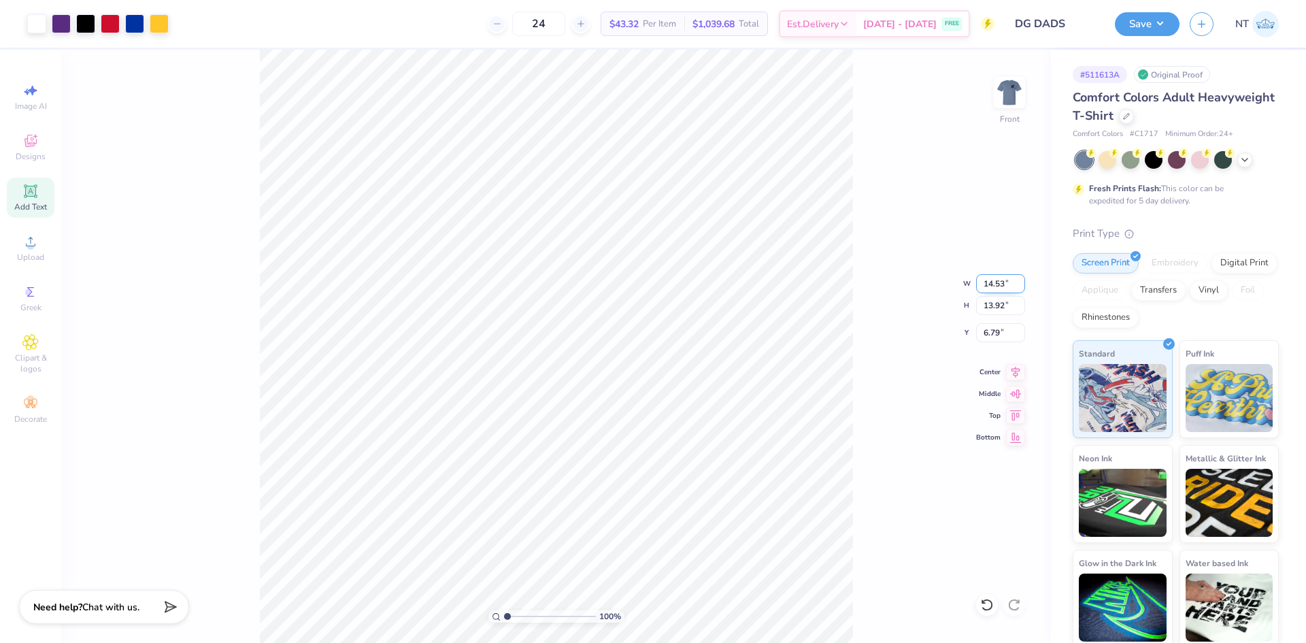
click at [986, 293] on input "14.53" at bounding box center [1000, 283] width 49 height 19
type input "12.00"
type input "11.50"
click at [987, 329] on input "8.00" at bounding box center [1000, 332] width 49 height 19
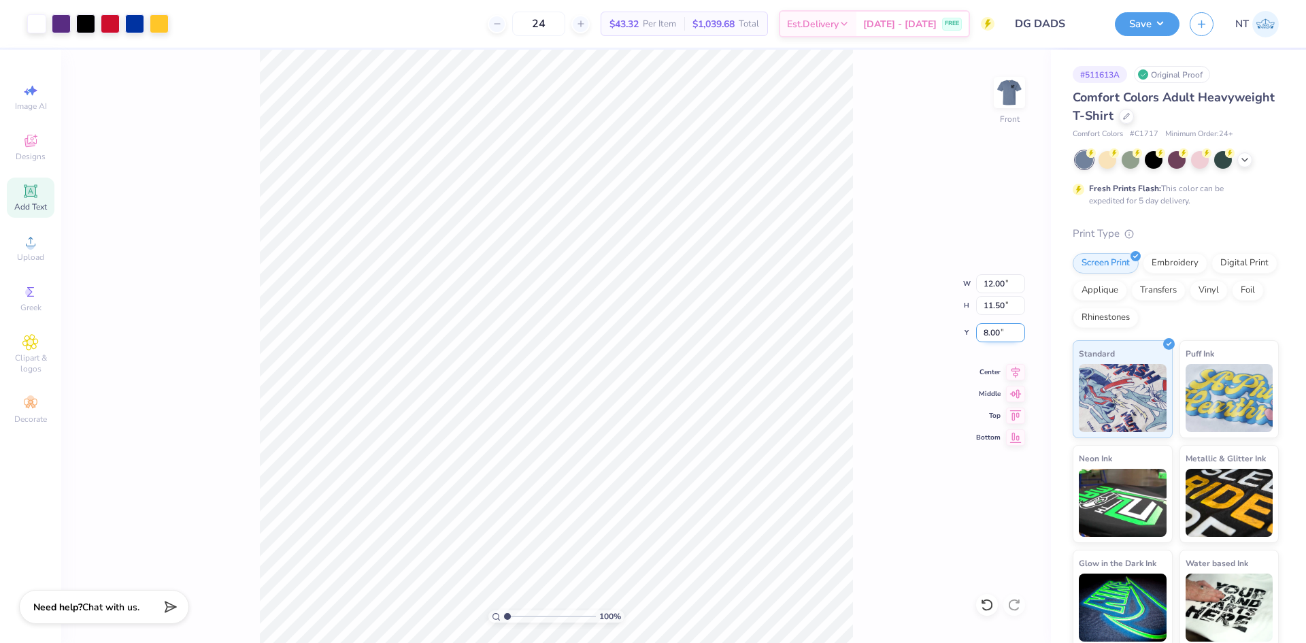
click at [987, 329] on input "8.00" at bounding box center [1000, 332] width 49 height 19
type input "3.00"
type input "1.18145891733022"
type input "4.71"
click at [24, 285] on icon at bounding box center [30, 292] width 16 height 16
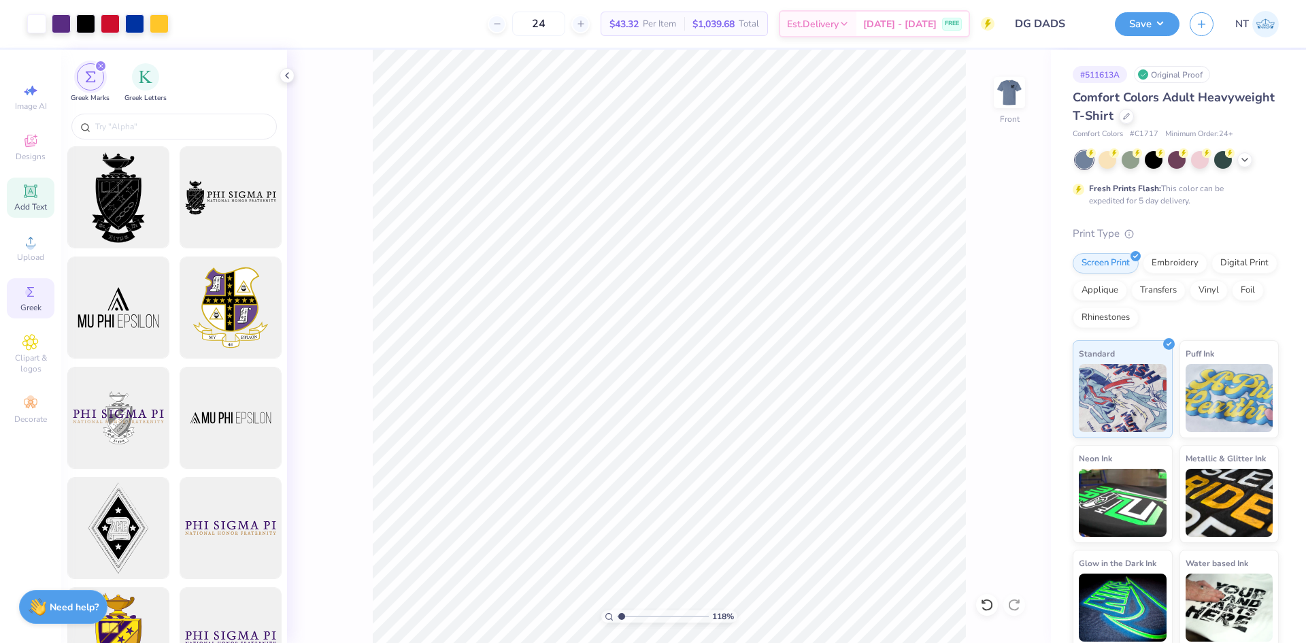
click at [48, 191] on div "Add Text" at bounding box center [31, 198] width 48 height 40
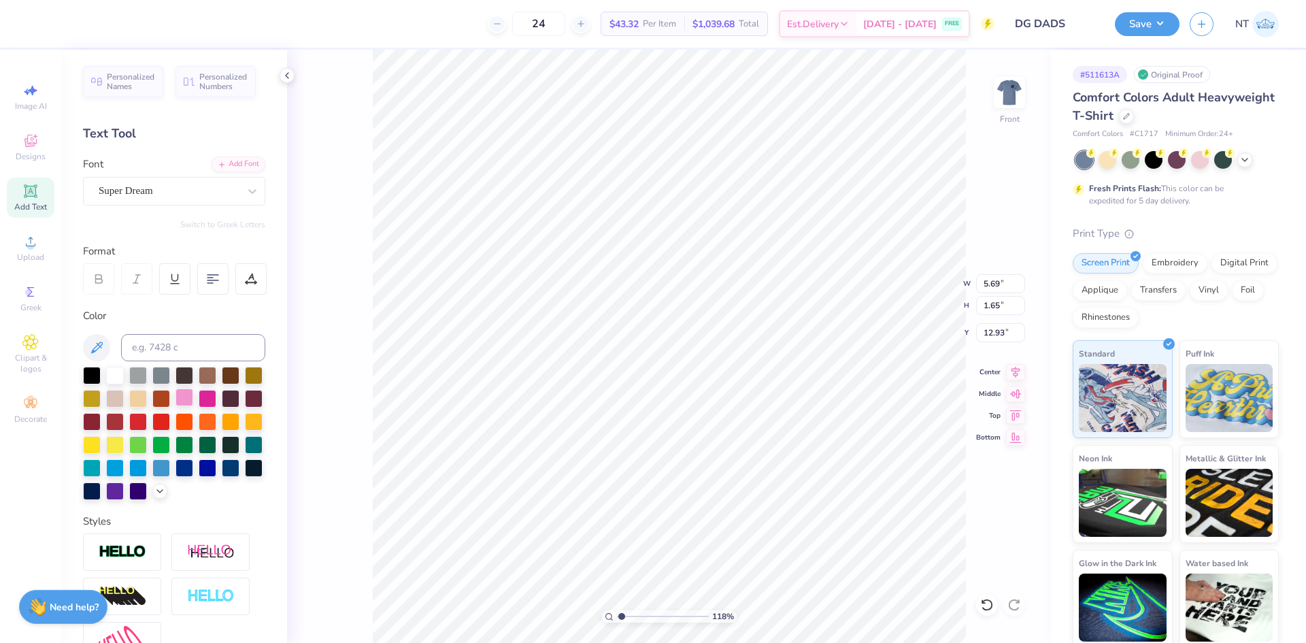
type input "1.18145891733022"
type input "17.79"
click at [97, 378] on div at bounding box center [92, 374] width 18 height 18
type input "1.18145891733022"
type textarea "D"
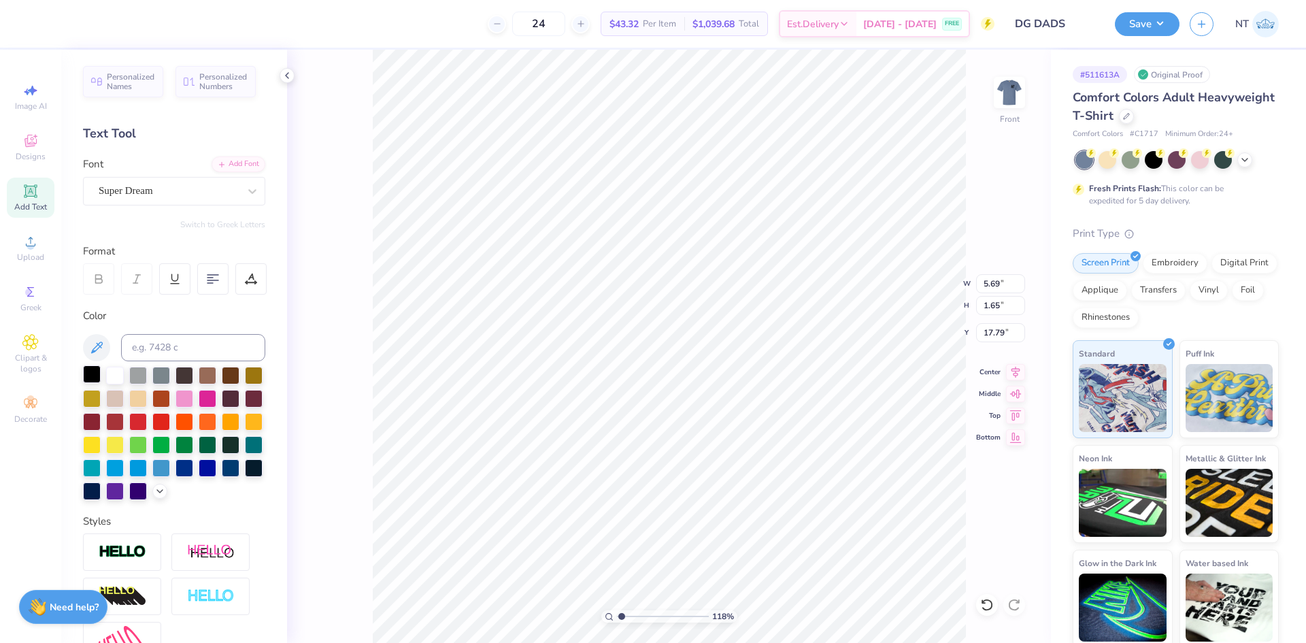
type input "1.18145891733022"
type textarea "DE"
type input "1.18145891733022"
type textarea "DEL"
type input "1.18145891733022"
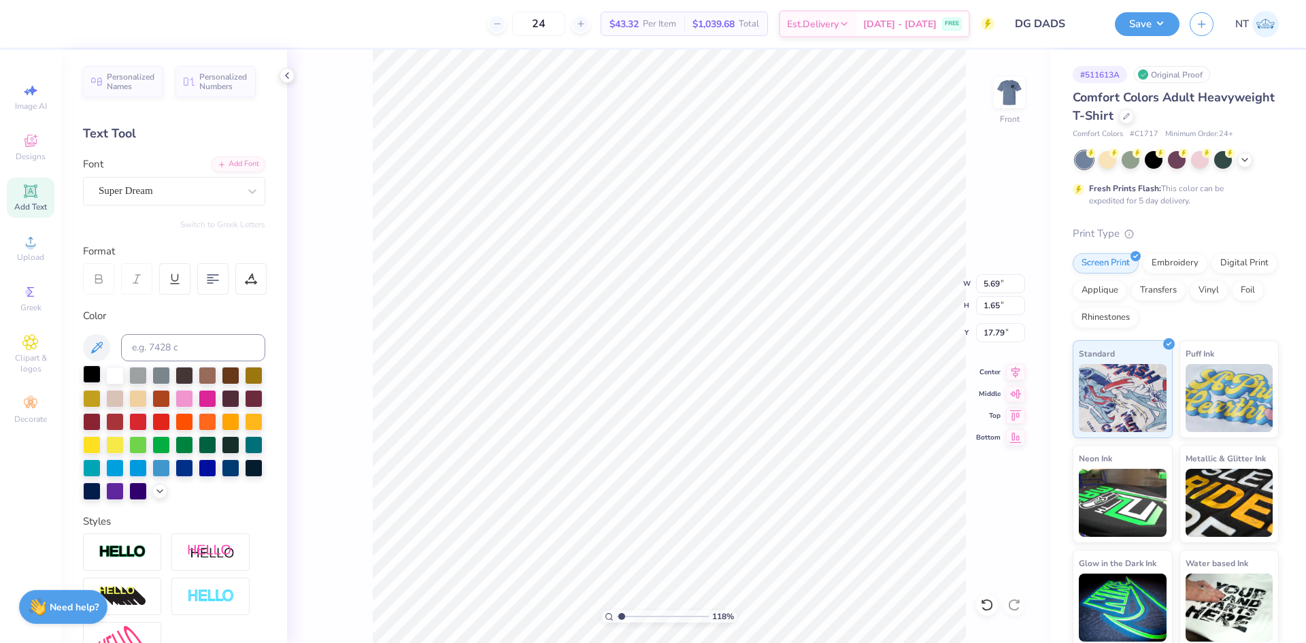
type textarea "DELTA"
type input "1.18145891733022"
type textarea "DELTA"
type input "1.18145891733022"
type textarea "DELTA GA"
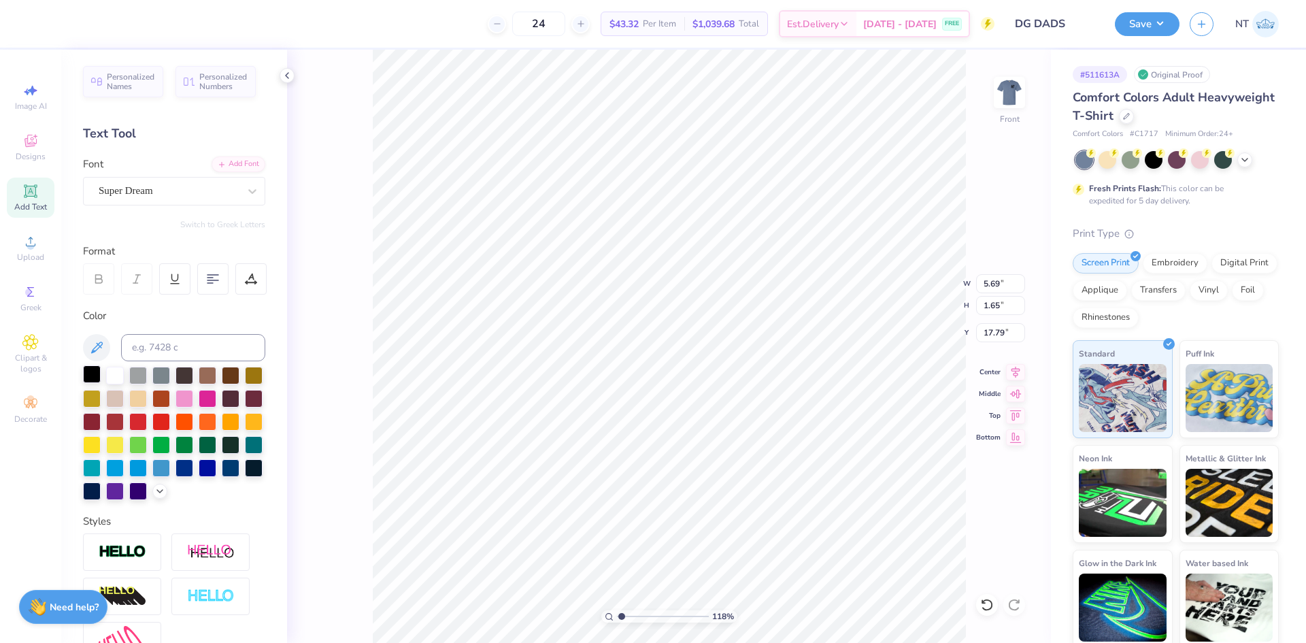
type input "1.18145891733022"
type textarea "DELTA GAM"
type input "1.18145891733022"
type textarea "DELTA [PERSON_NAME]"
type input "1.18145891733022"
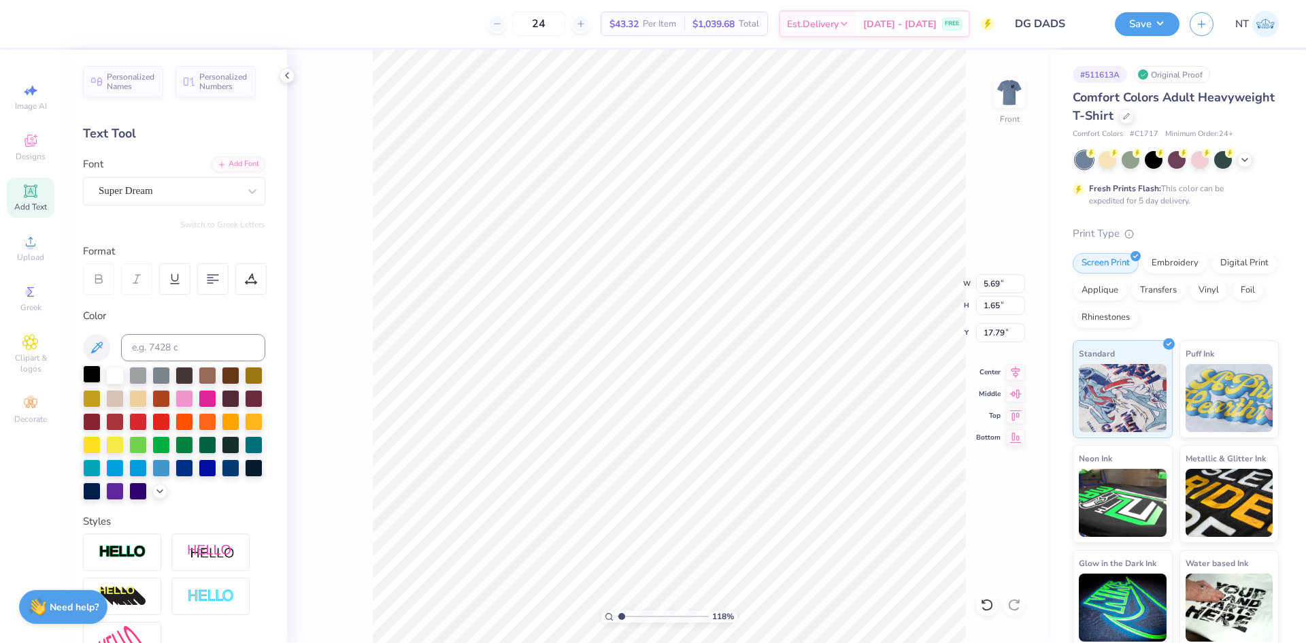
type textarea "DELTA GAMMA"
type input "1.18145891733022"
type textarea "DELTA GAMMA"
click at [202, 189] on div "Super Dream" at bounding box center [168, 190] width 143 height 21
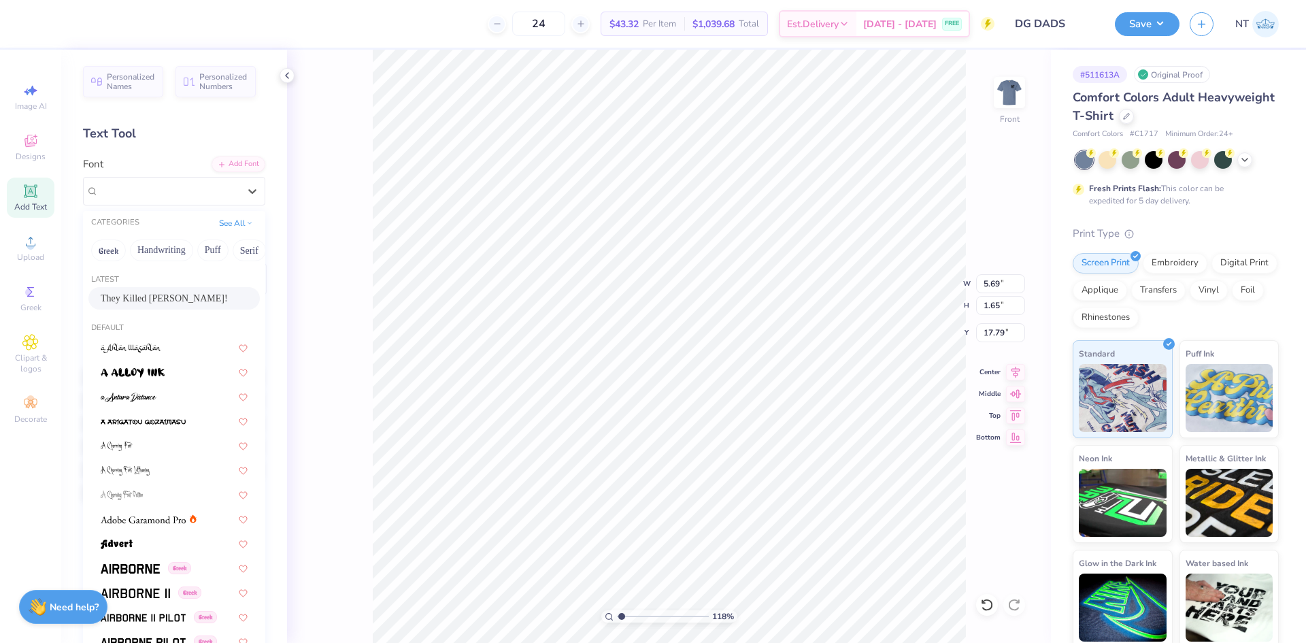
click at [161, 295] on div "They Killed [PERSON_NAME]!" at bounding box center [174, 298] width 147 height 14
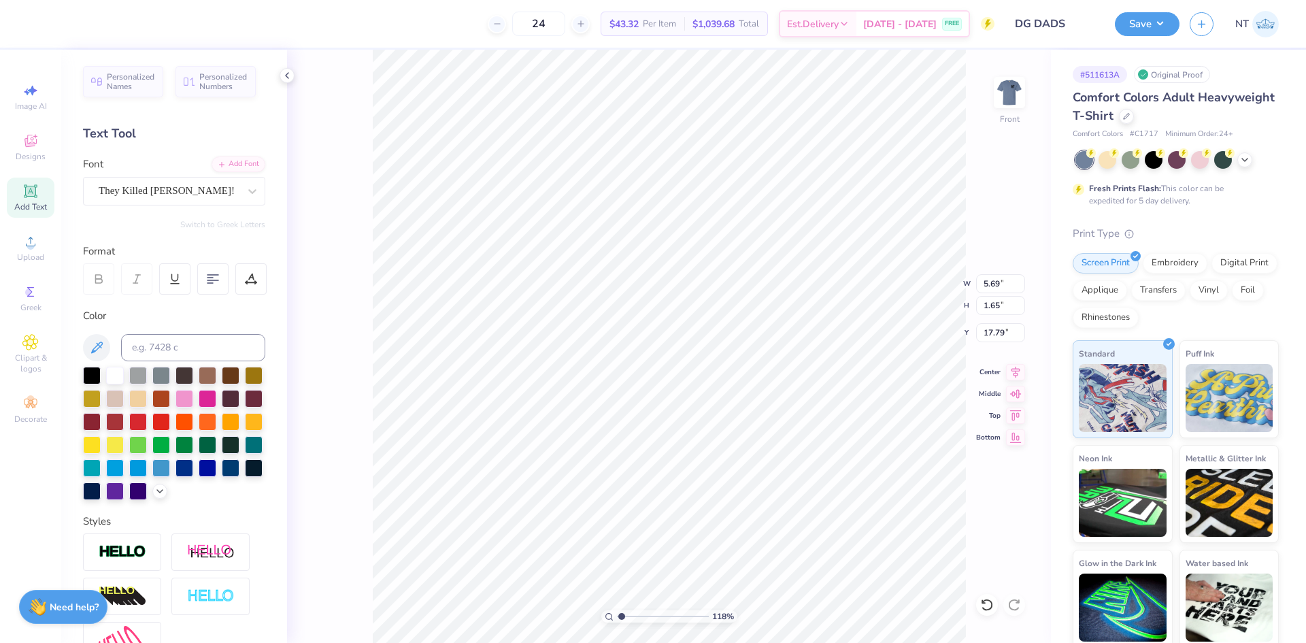
type input "1.18145891733022"
type input "8.86"
type input "1.62"
type input "17.80"
type input "1.18145891733022"
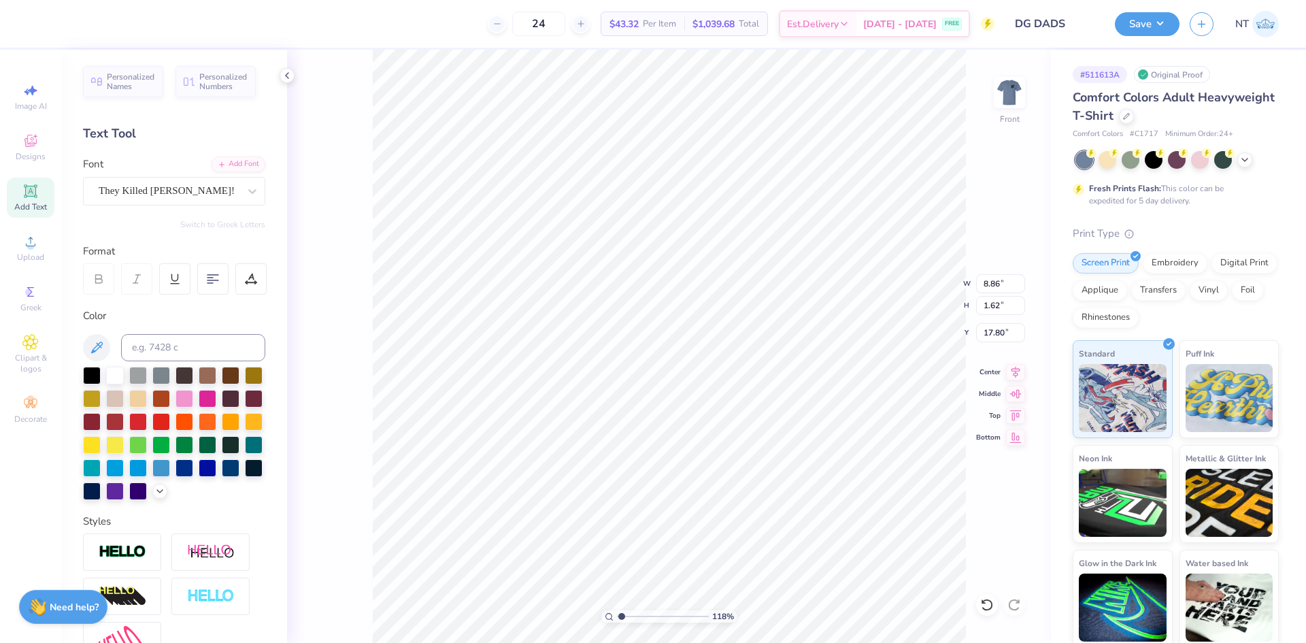
type input "12.00"
type input "11.50"
type input "4.71"
type input "1.18145891733022"
type input "8.86"
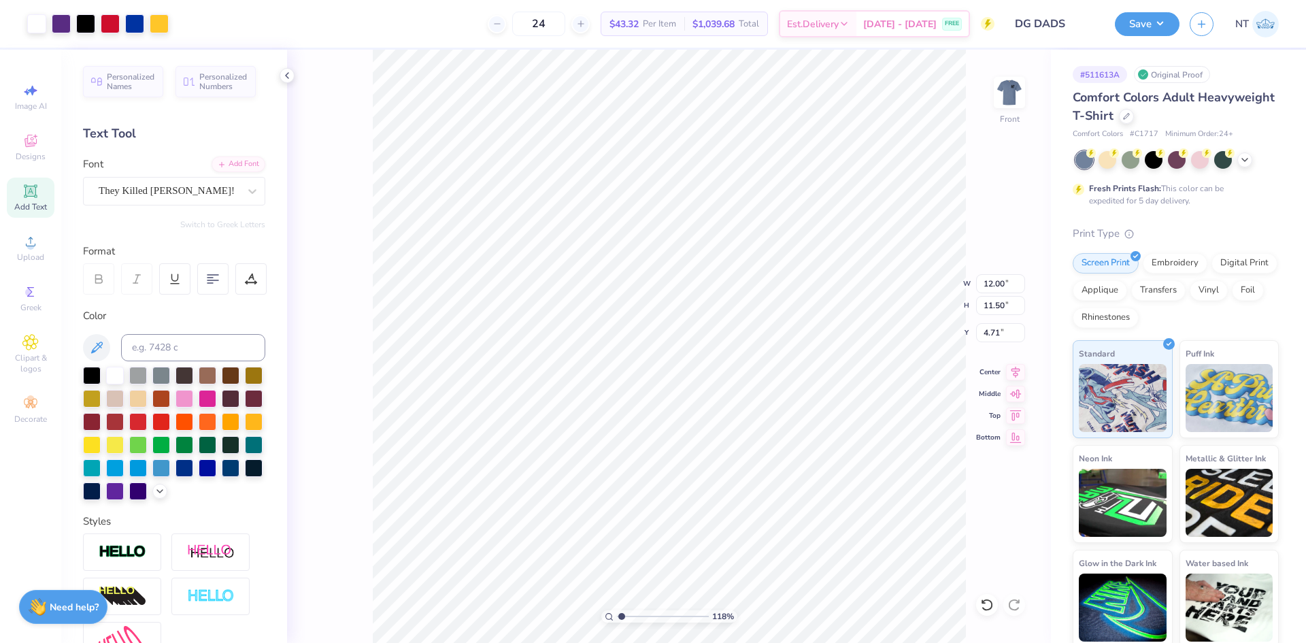
type input "1.62"
type input "17.80"
type input "1.18145891733022"
type input "3.00"
type input "1.18145891733022"
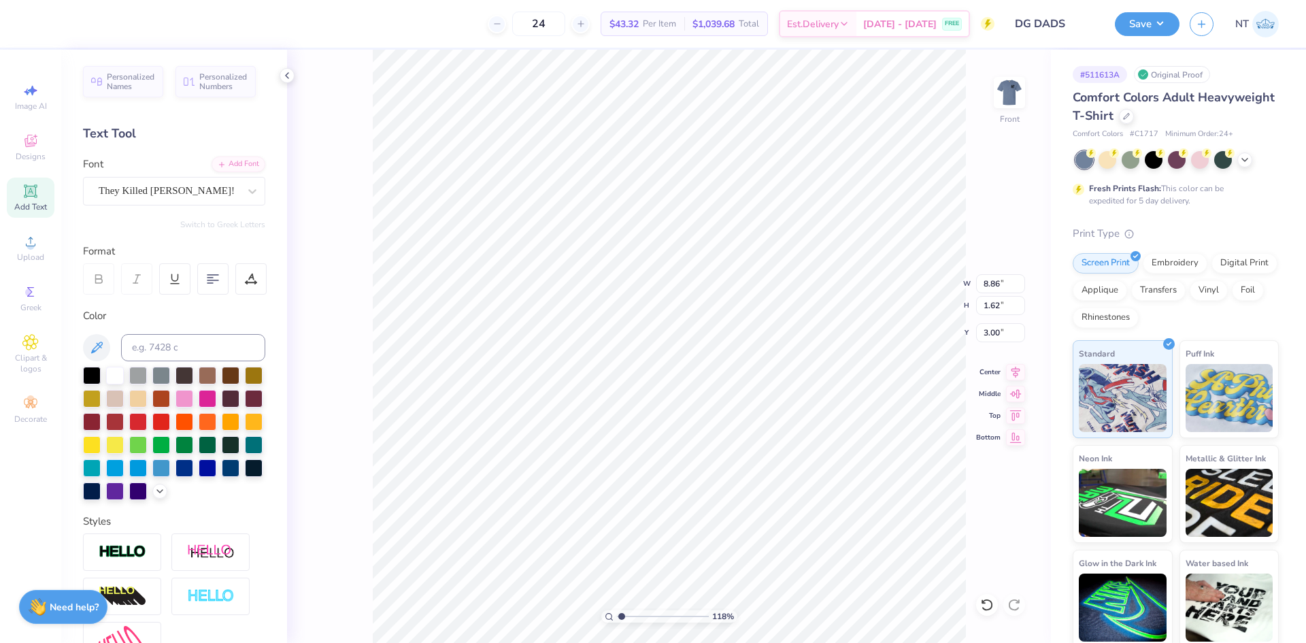
type textarea "DELTA"
type input "1.18145891733022"
type textarea "DELTA"
type input "1.18145891733022"
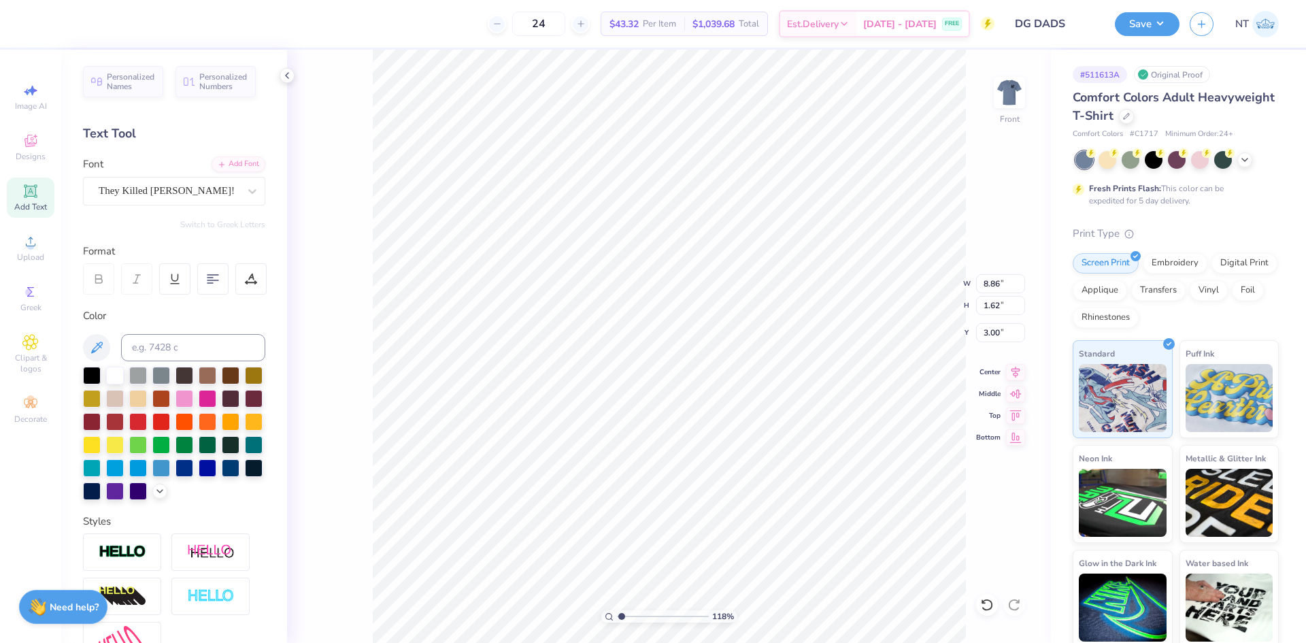
type input "3.67"
type input "1.57"
type input "3.03"
type input "1.18145891733022"
type input "3.00"
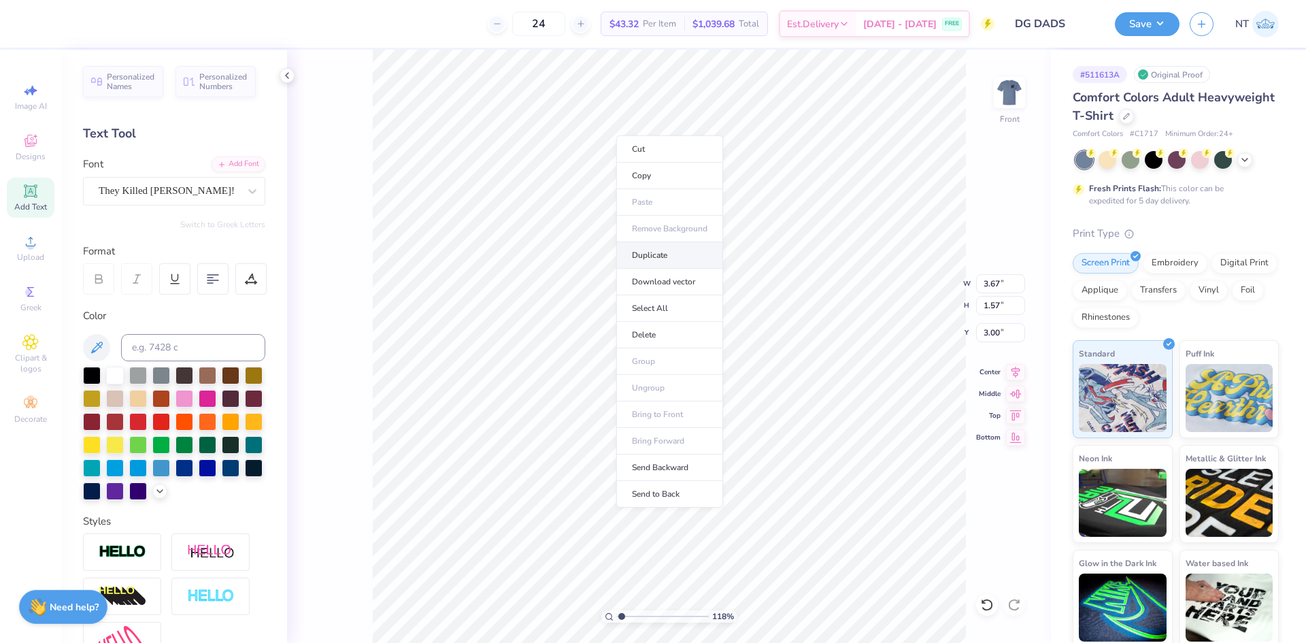
click at [662, 254] on li "Duplicate" at bounding box center [669, 255] width 107 height 27
type input "1.18145891733022"
type input "4.00"
type input "1.18145891733022"
type input "3.00"
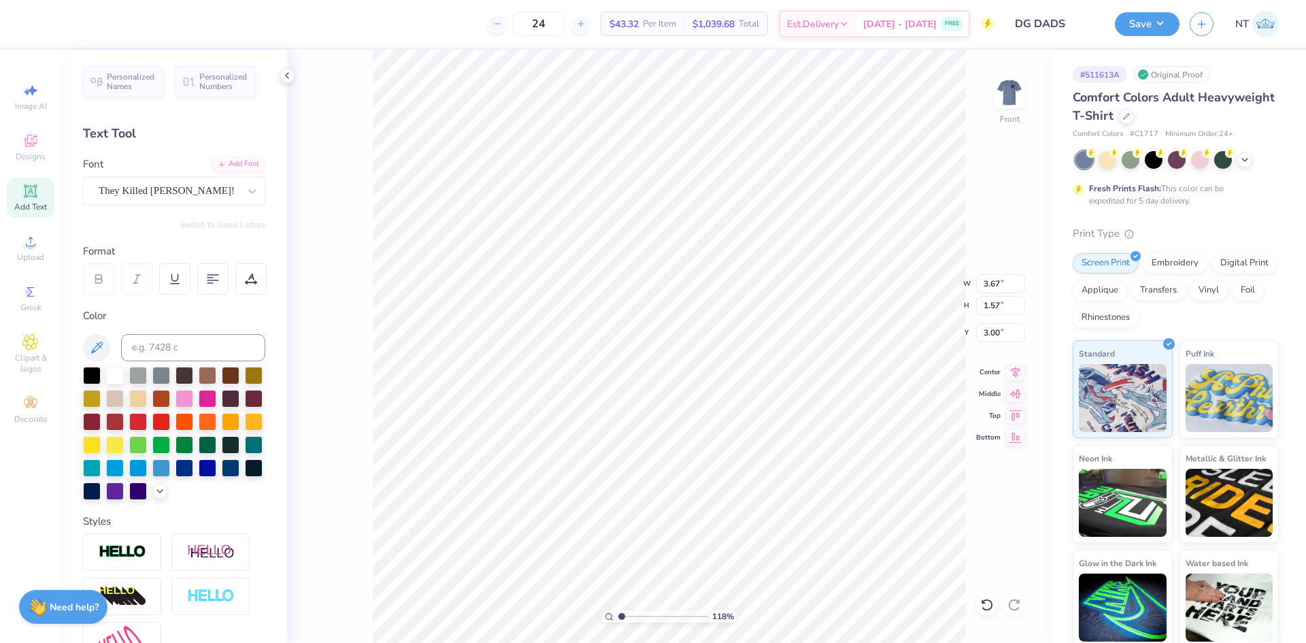
type input "1.18145891733022"
type textarea "GA"
type input "1.18145891733022"
type textarea "GAM"
type input "1.18145891733022"
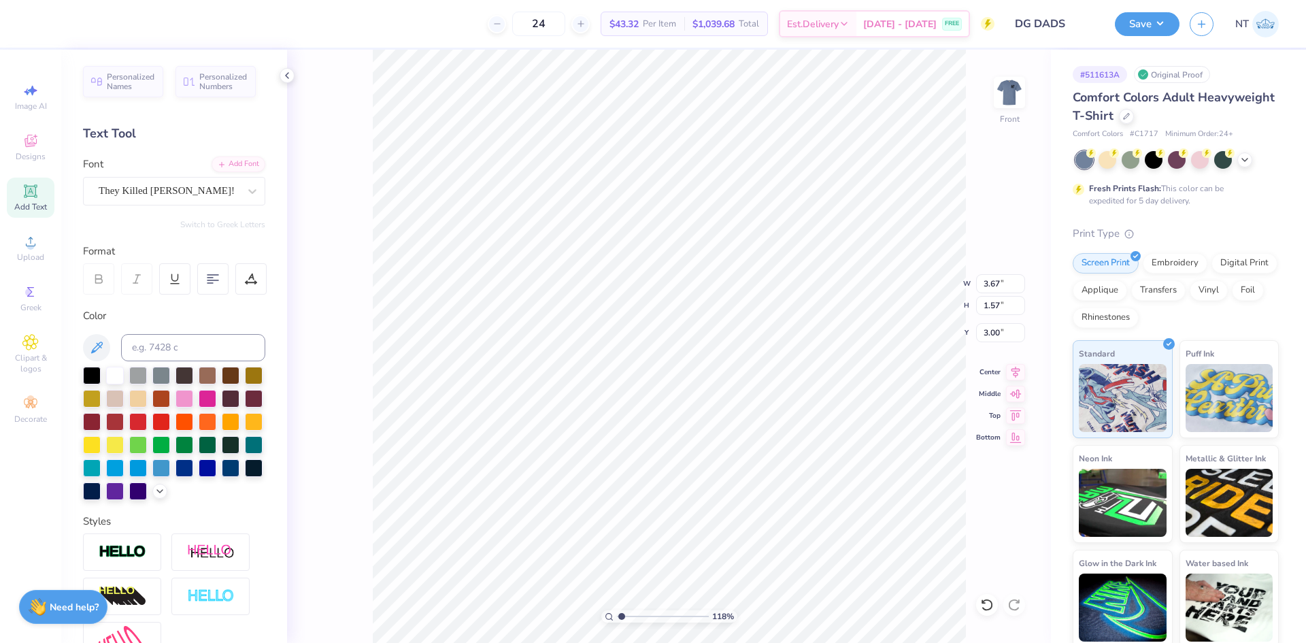
type textarea "[PERSON_NAME]"
type input "1.18145891733022"
type textarea "GAMMA"
type input "1.18145891733022"
type input "4.41"
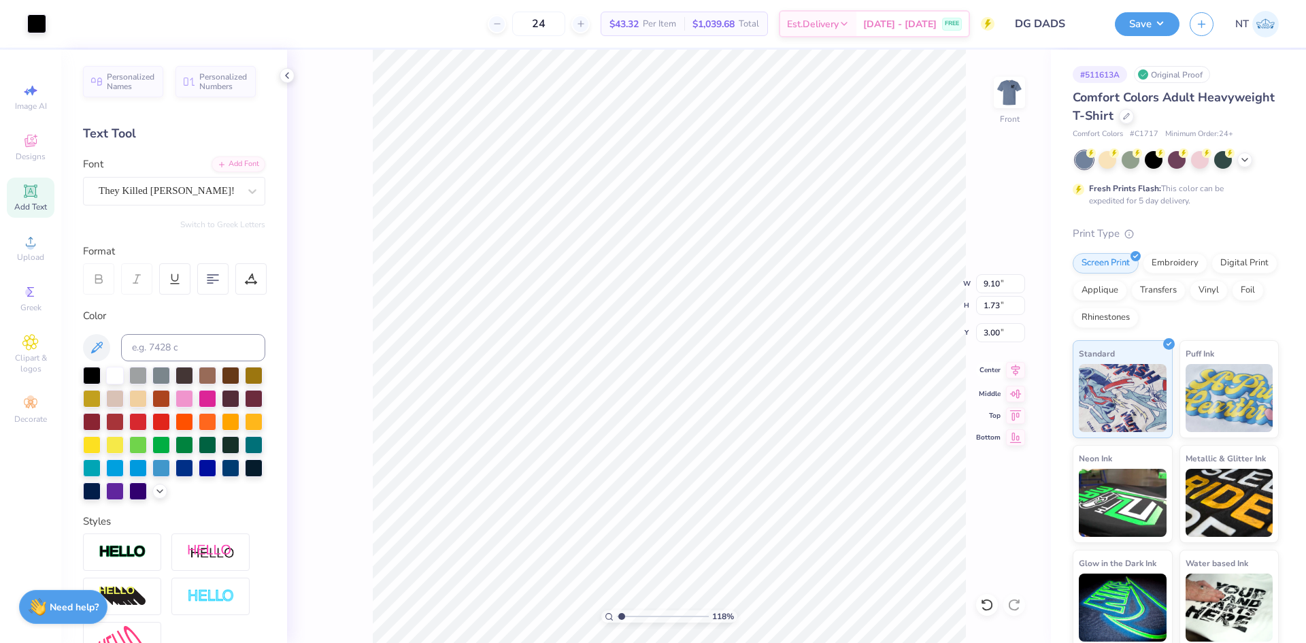
click at [1012, 369] on icon at bounding box center [1015, 370] width 19 height 16
click at [660, 264] on li "Duplicate" at bounding box center [664, 265] width 107 height 27
click at [648, 388] on li "Duplicate" at bounding box center [669, 387] width 107 height 27
click at [987, 277] on input "12.43" at bounding box center [1000, 283] width 49 height 19
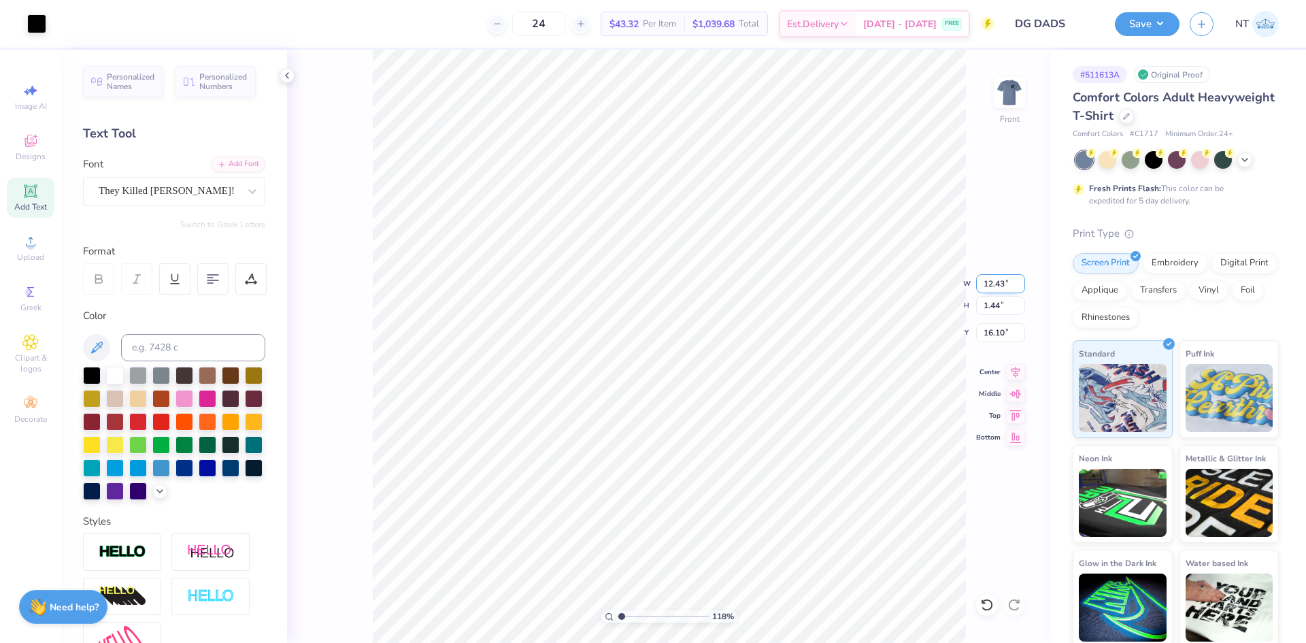
click at [987, 277] on input "12.43" at bounding box center [1000, 283] width 49 height 19
click at [1016, 375] on icon at bounding box center [1015, 370] width 19 height 16
click at [39, 24] on div at bounding box center [36, 22] width 19 height 19
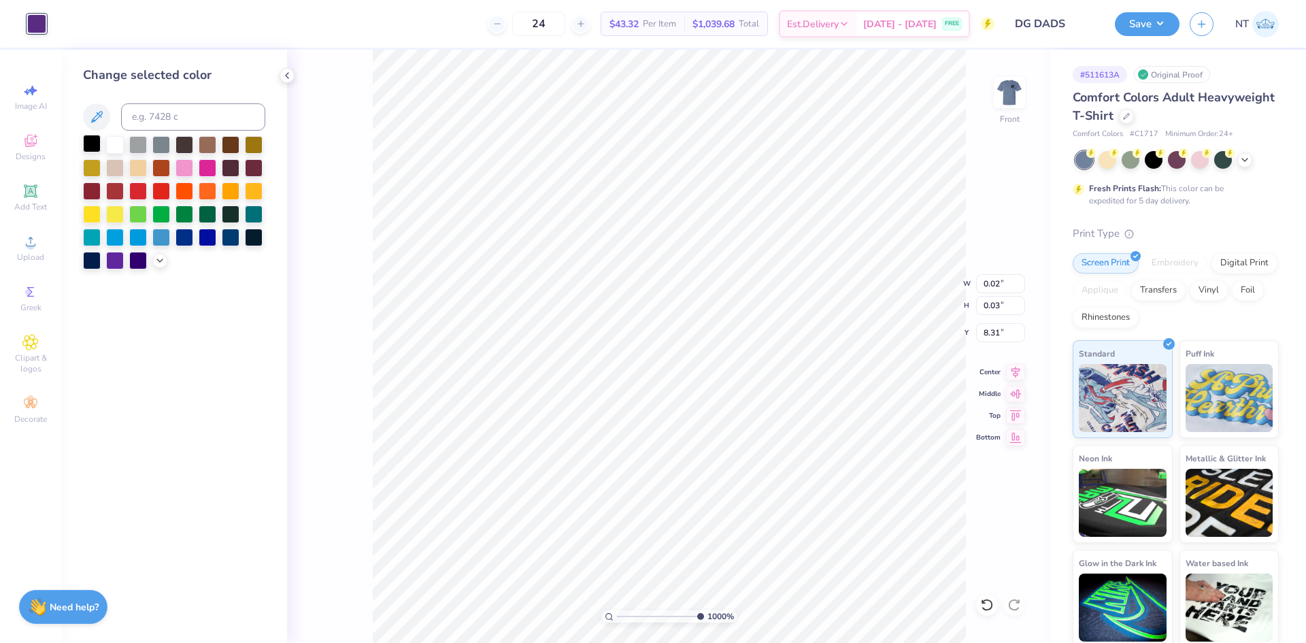
click at [90, 142] on div at bounding box center [92, 144] width 18 height 18
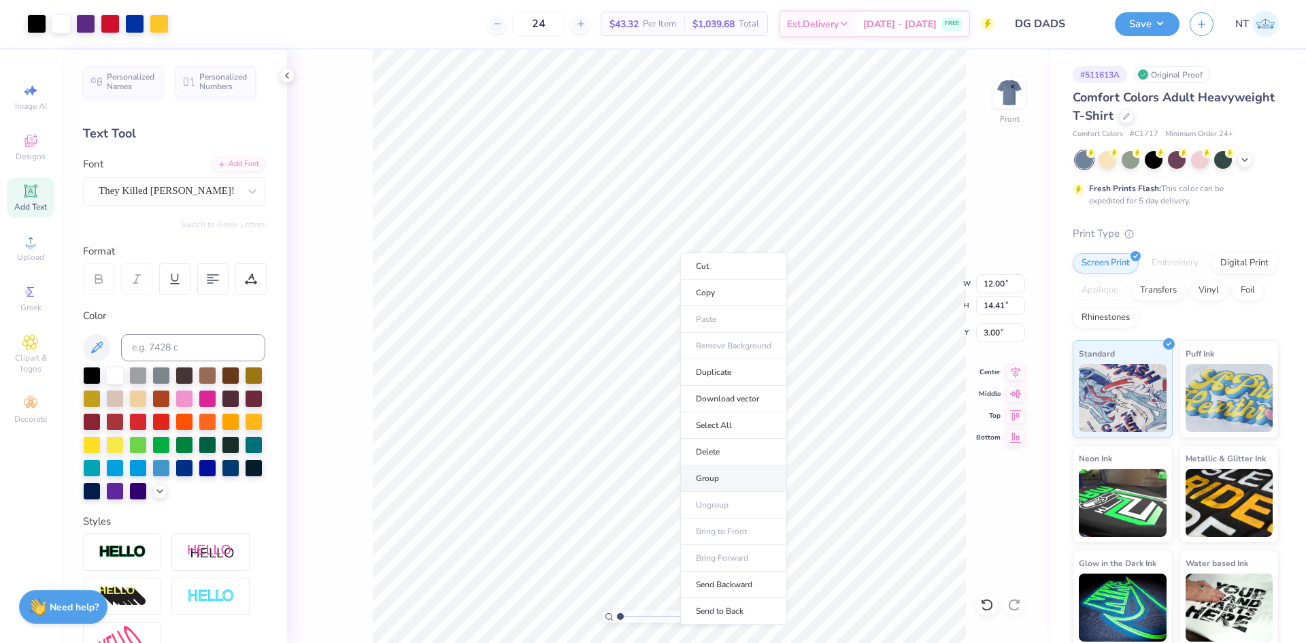
click at [723, 475] on li "Group" at bounding box center [733, 478] width 107 height 27
click at [1007, 95] on img at bounding box center [1009, 92] width 54 height 54
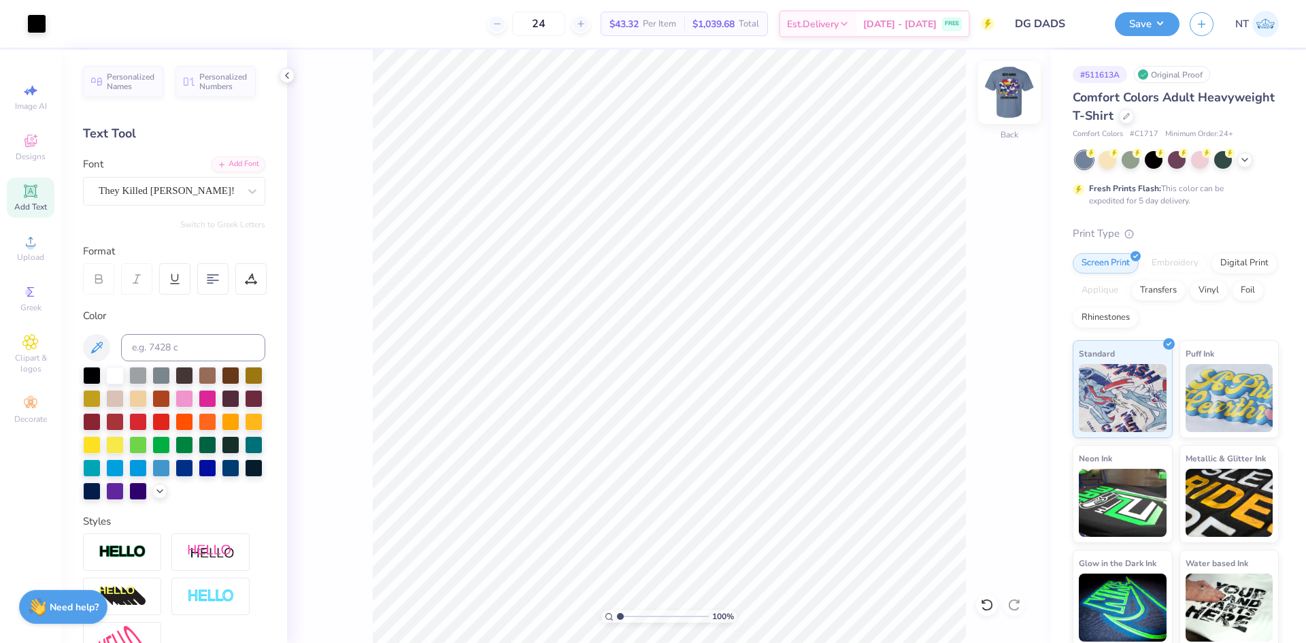
click at [1021, 103] on img at bounding box center [1009, 92] width 54 height 54
click at [1004, 83] on img at bounding box center [1009, 92] width 54 height 54
click at [1132, 17] on button "Save" at bounding box center [1147, 22] width 65 height 24
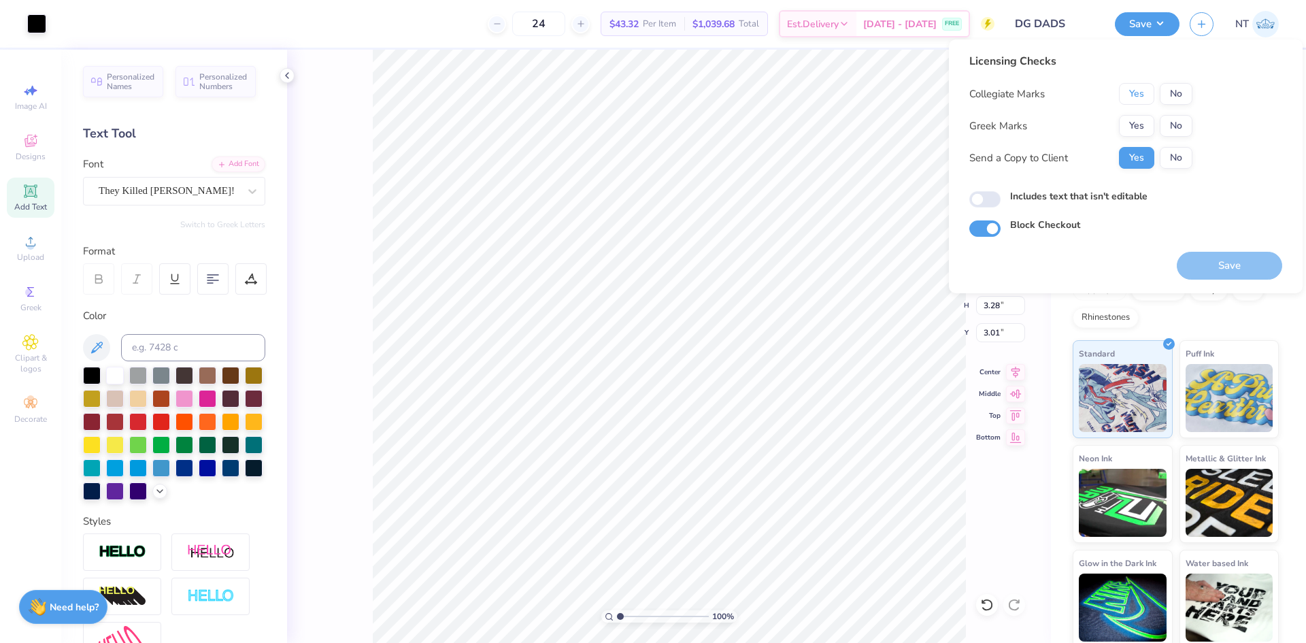
click at [1146, 90] on button "Yes" at bounding box center [1136, 94] width 35 height 22
click at [1147, 133] on button "Yes" at bounding box center [1136, 126] width 35 height 22
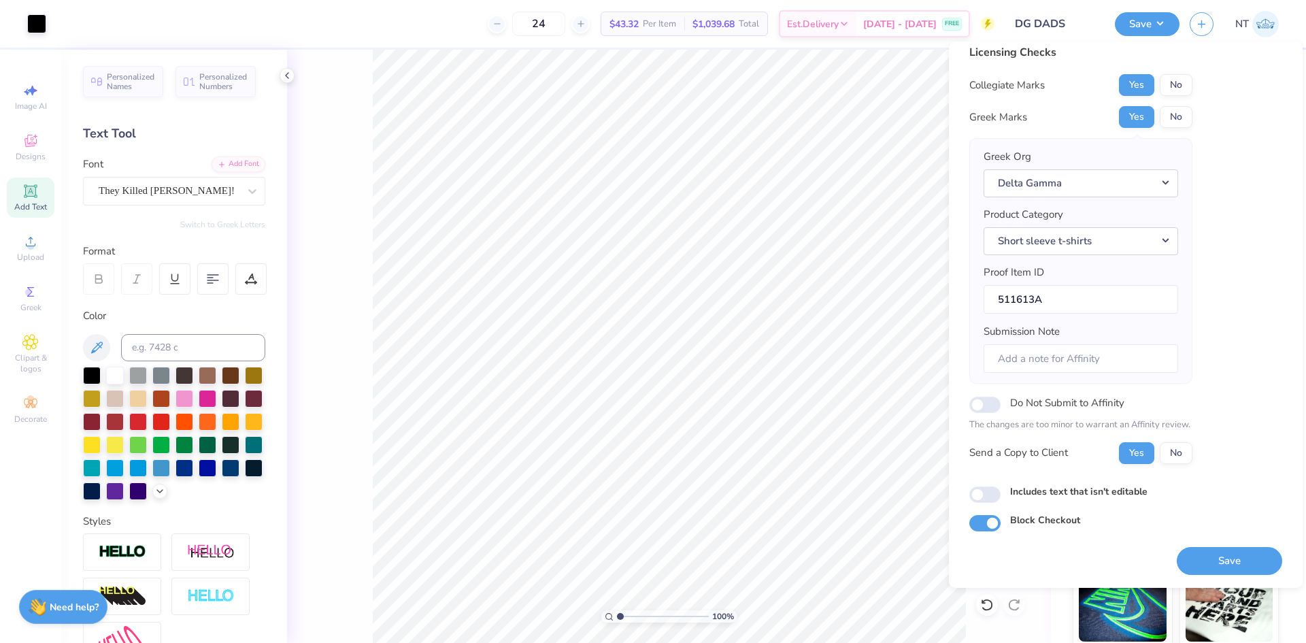
scroll to position [0, 0]
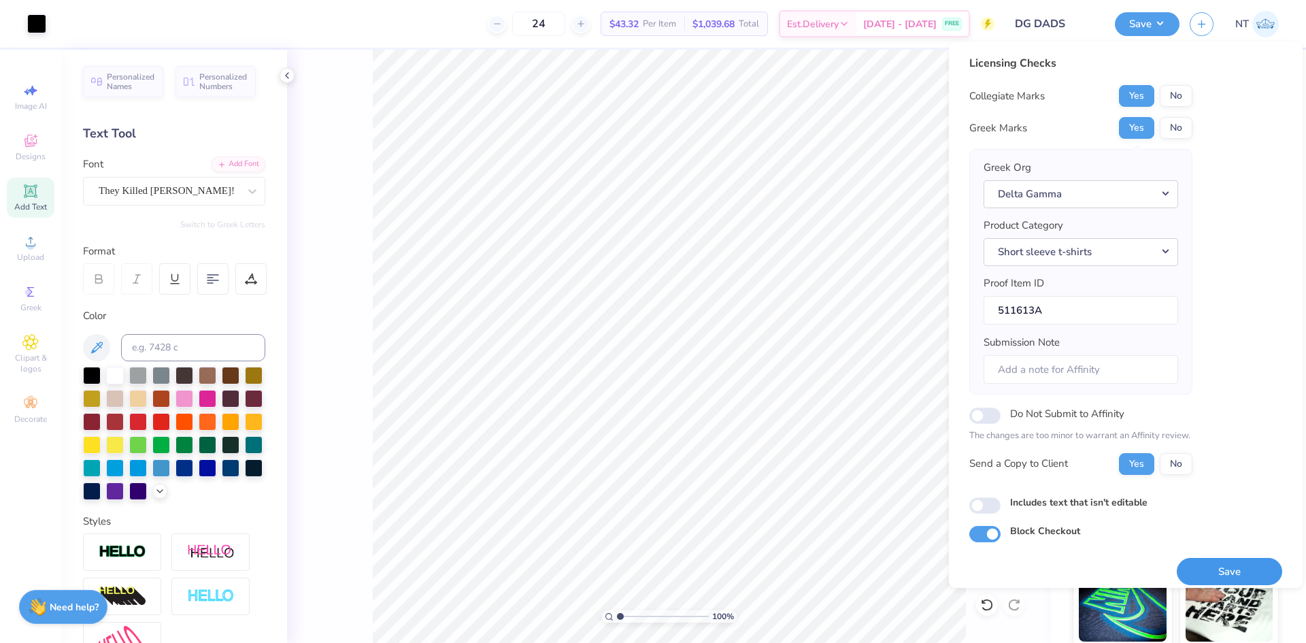
click at [1200, 568] on button "Save" at bounding box center [1229, 572] width 105 height 28
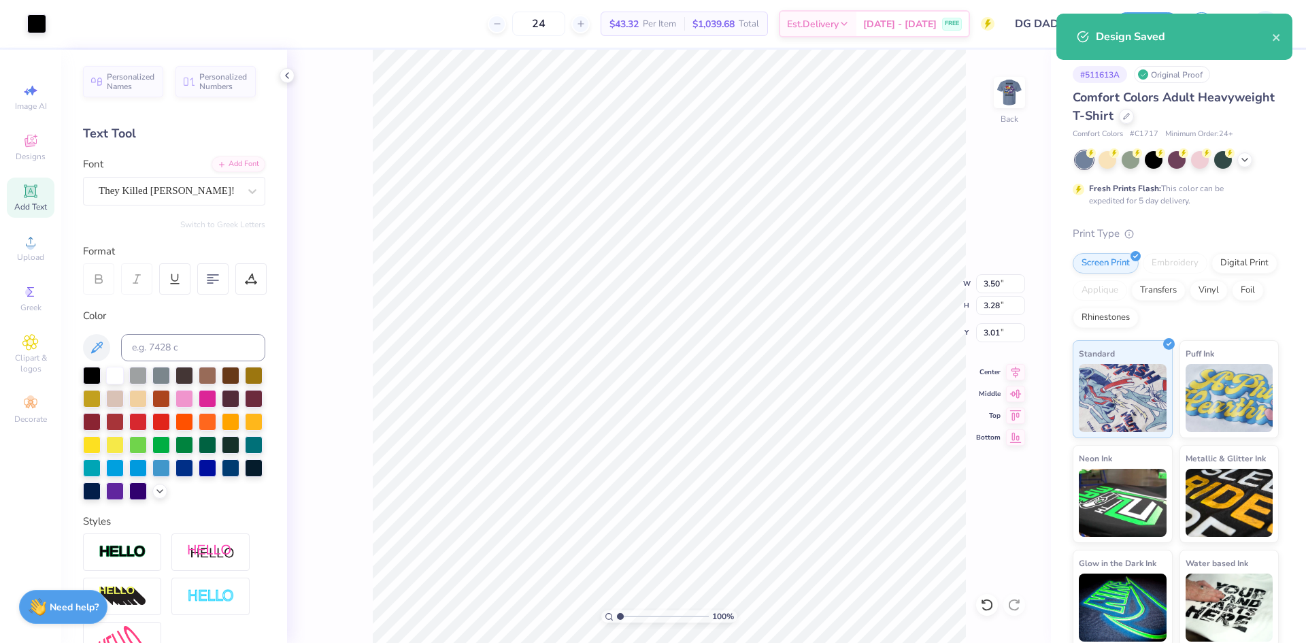
click at [1284, 43] on div "Design Saved" at bounding box center [1175, 37] width 236 height 46
click at [1274, 37] on icon "close" at bounding box center [1277, 37] width 10 height 11
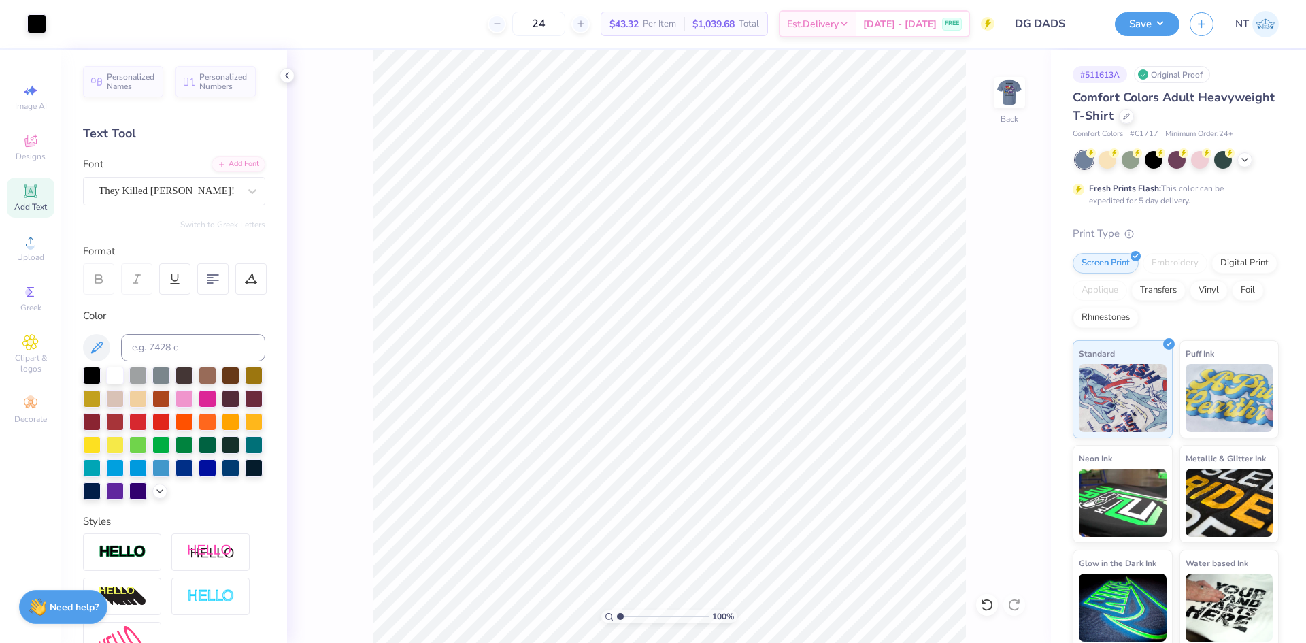
click at [1007, 76] on div "100 % Back" at bounding box center [669, 346] width 764 height 593
click at [1006, 92] on img at bounding box center [1009, 92] width 54 height 54
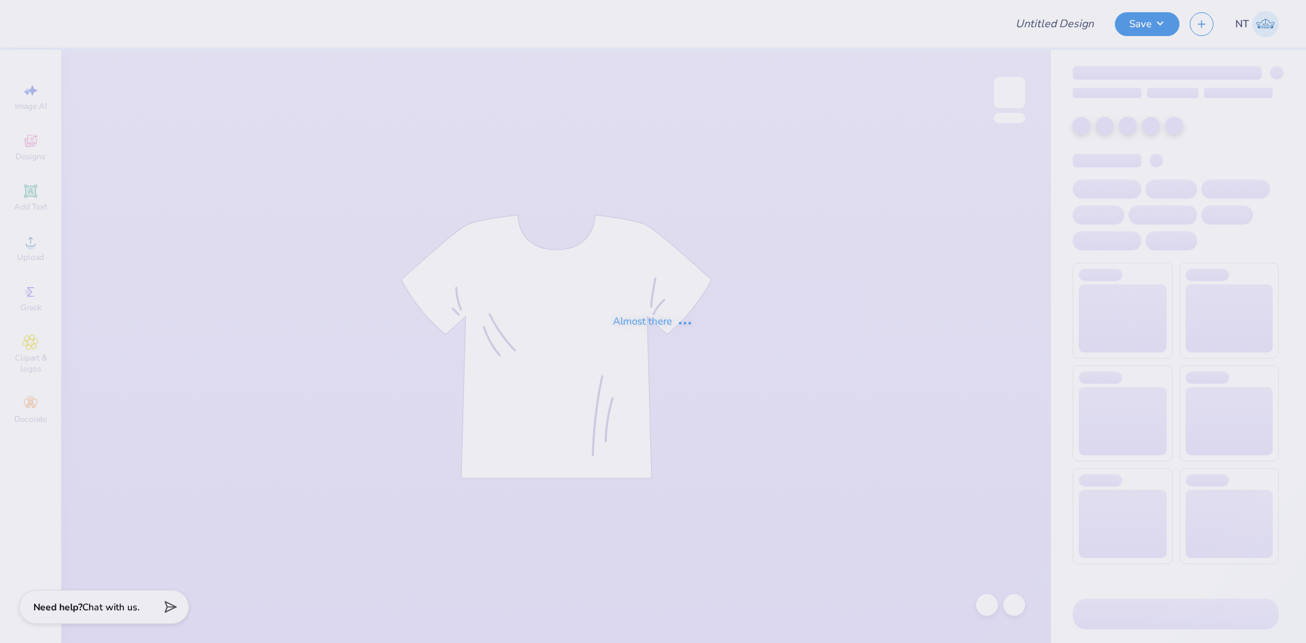
type input "bid day shirts"
